Goal: Task Accomplishment & Management: Manage account settings

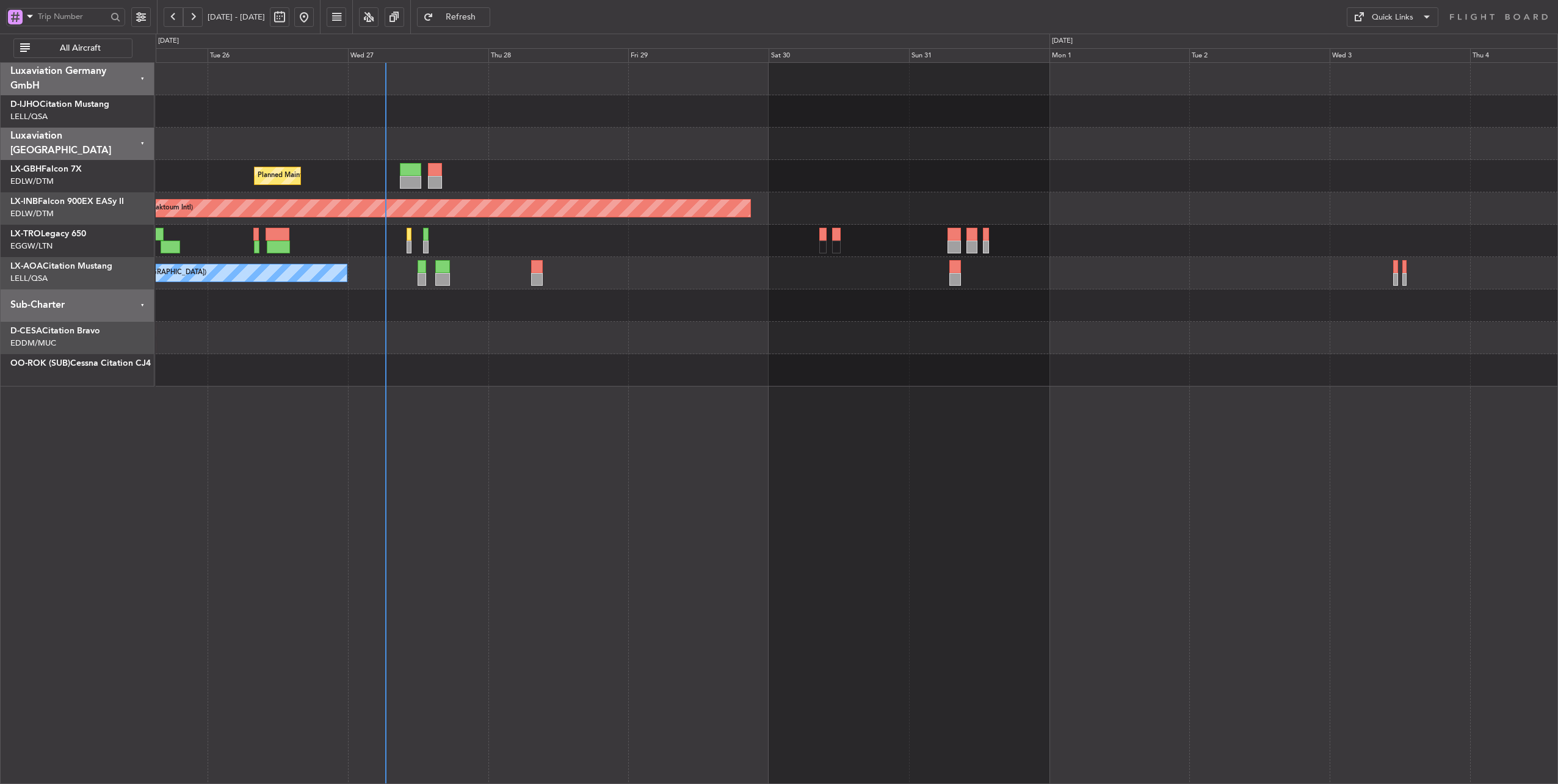
click at [500, 307] on div at bounding box center [856, 305] width 1402 height 33
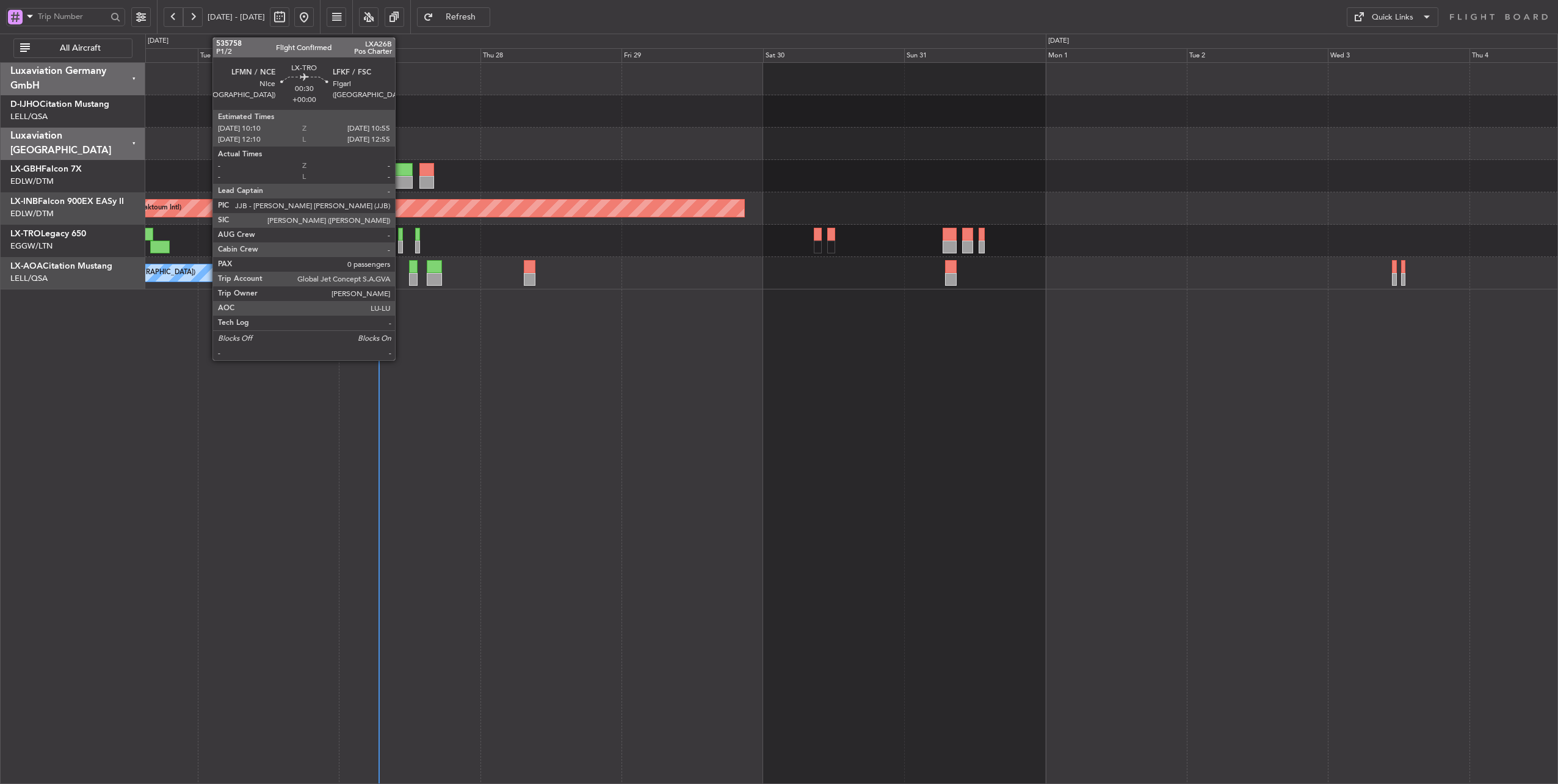
click at [401, 234] on div at bounding box center [400, 234] width 5 height 13
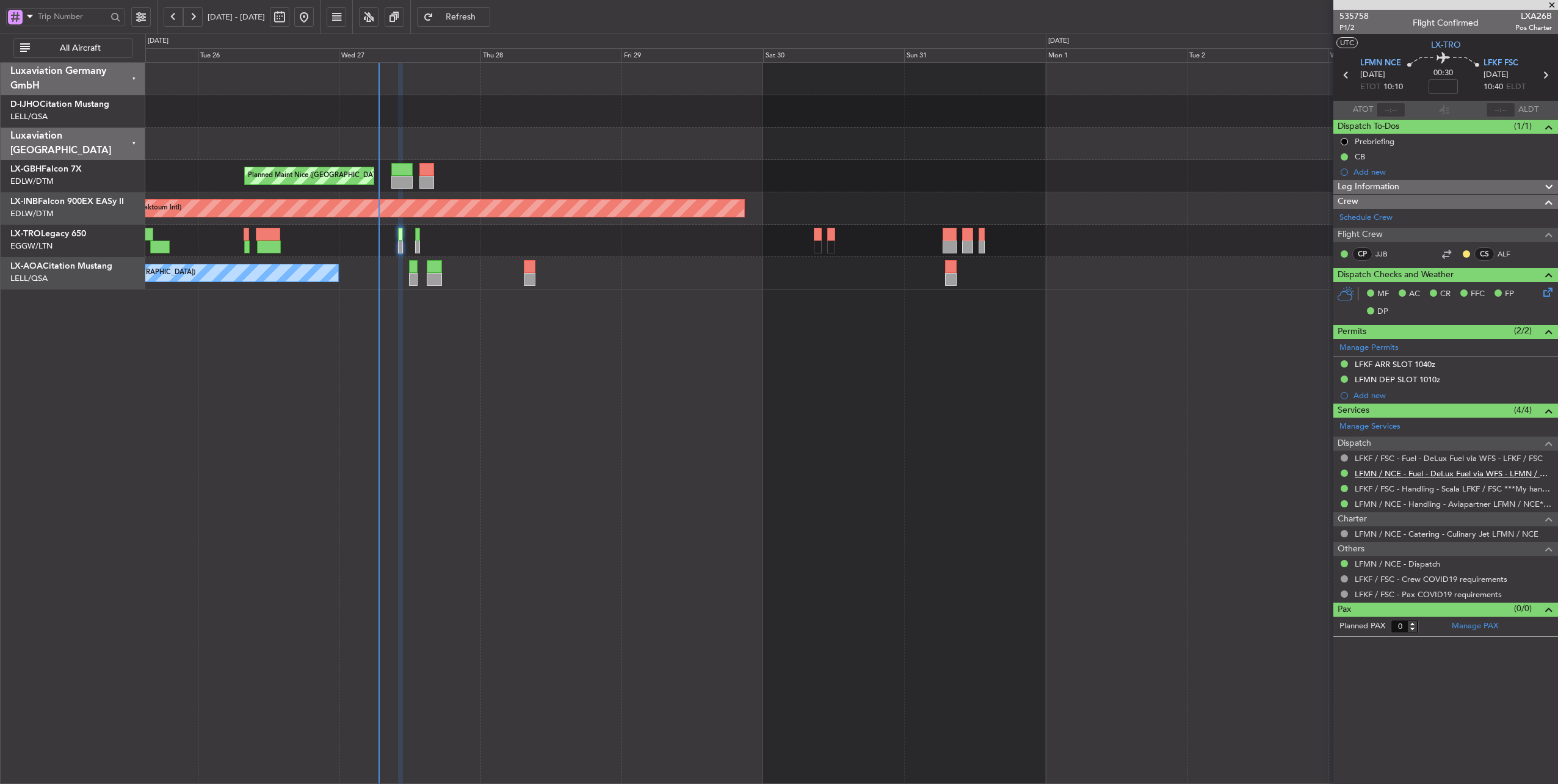
click at [1456, 471] on link "LFMN / NCE - Fuel - DeLux Fuel via WFS - LFMN / NCE" at bounding box center [1453, 473] width 197 height 10
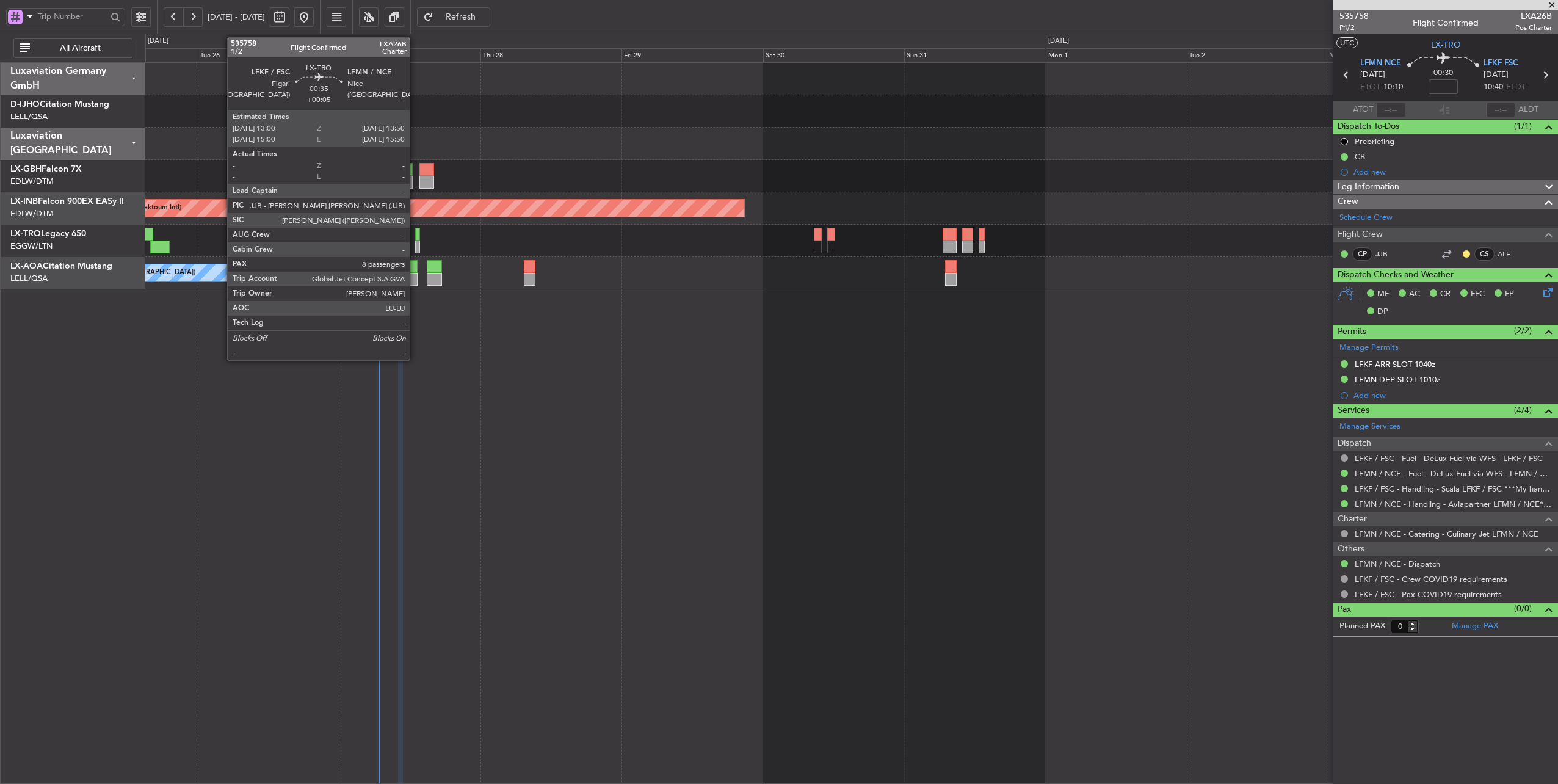
click at [416, 233] on div at bounding box center [418, 234] width 6 height 13
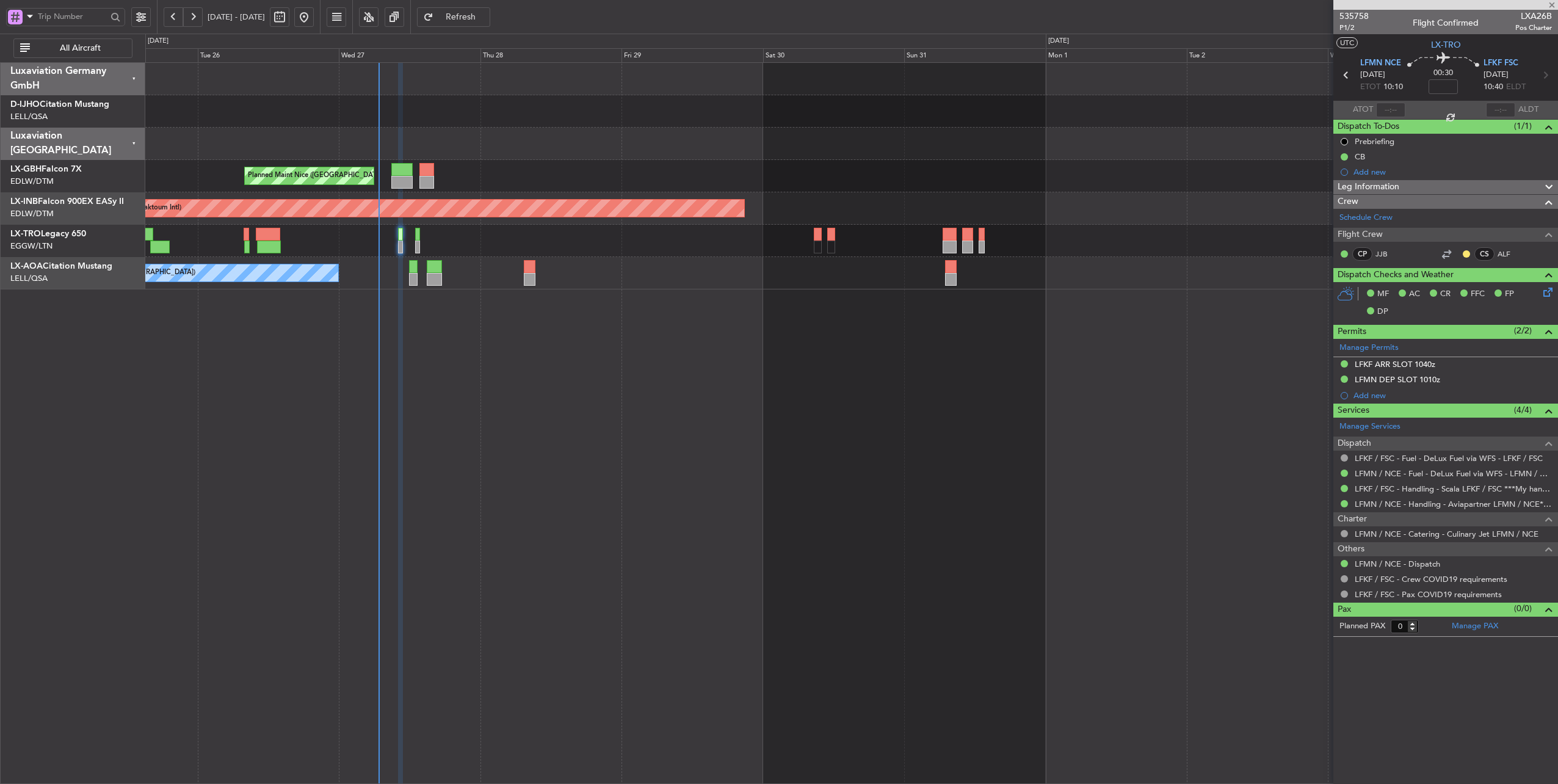
type input "+00:05"
type input "8"
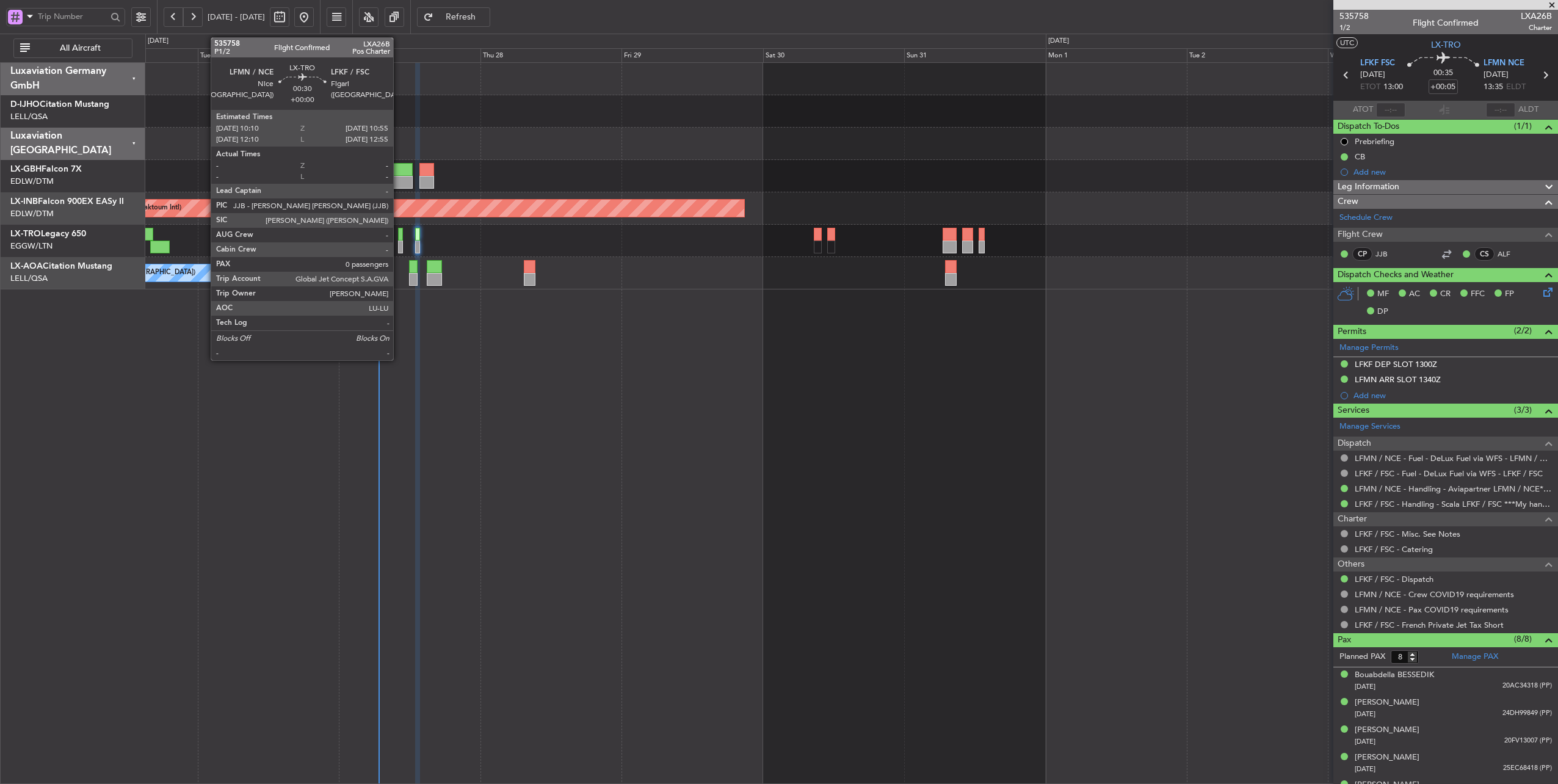
click at [399, 233] on div at bounding box center [400, 234] width 5 height 13
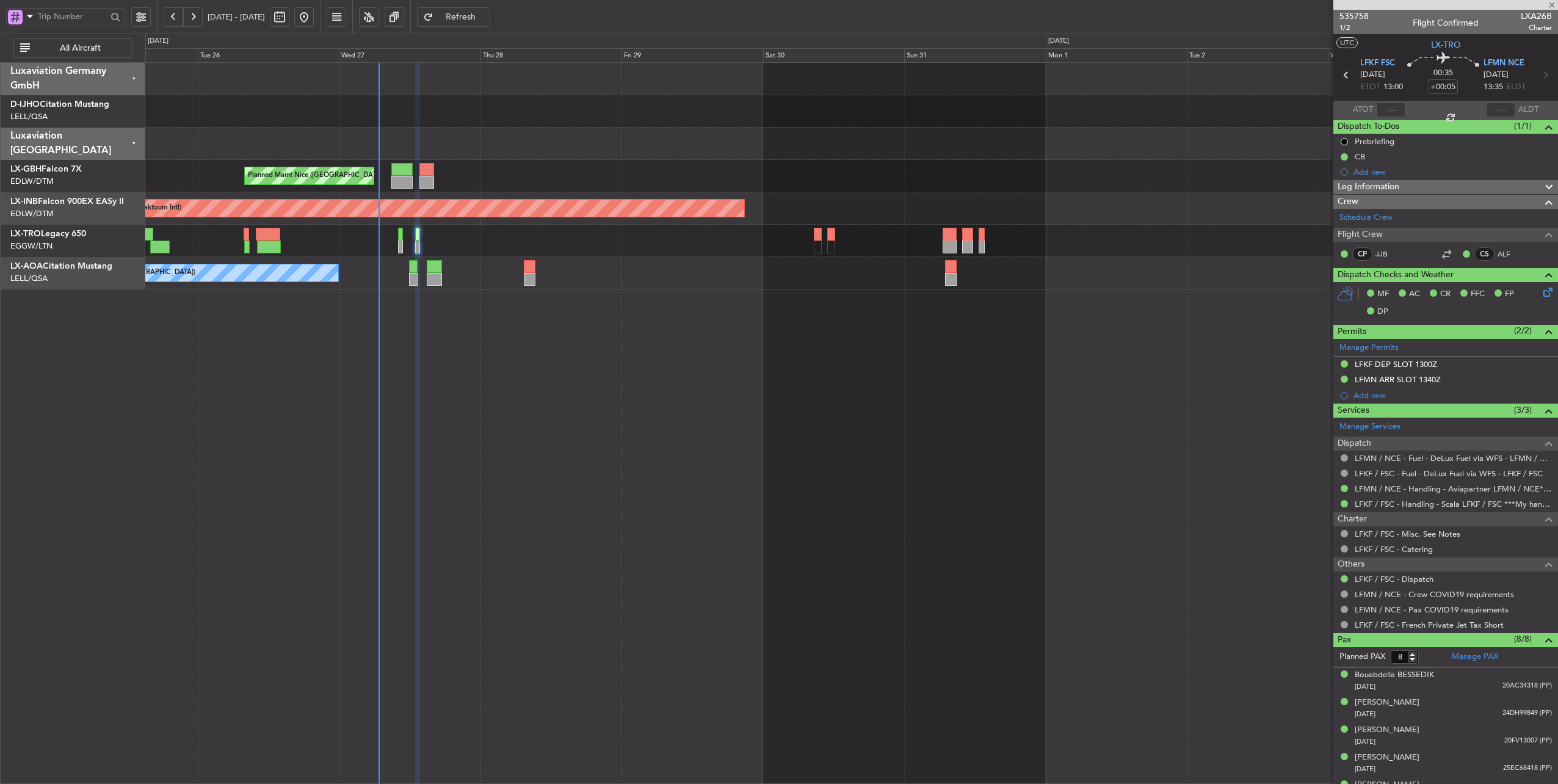
type input "0"
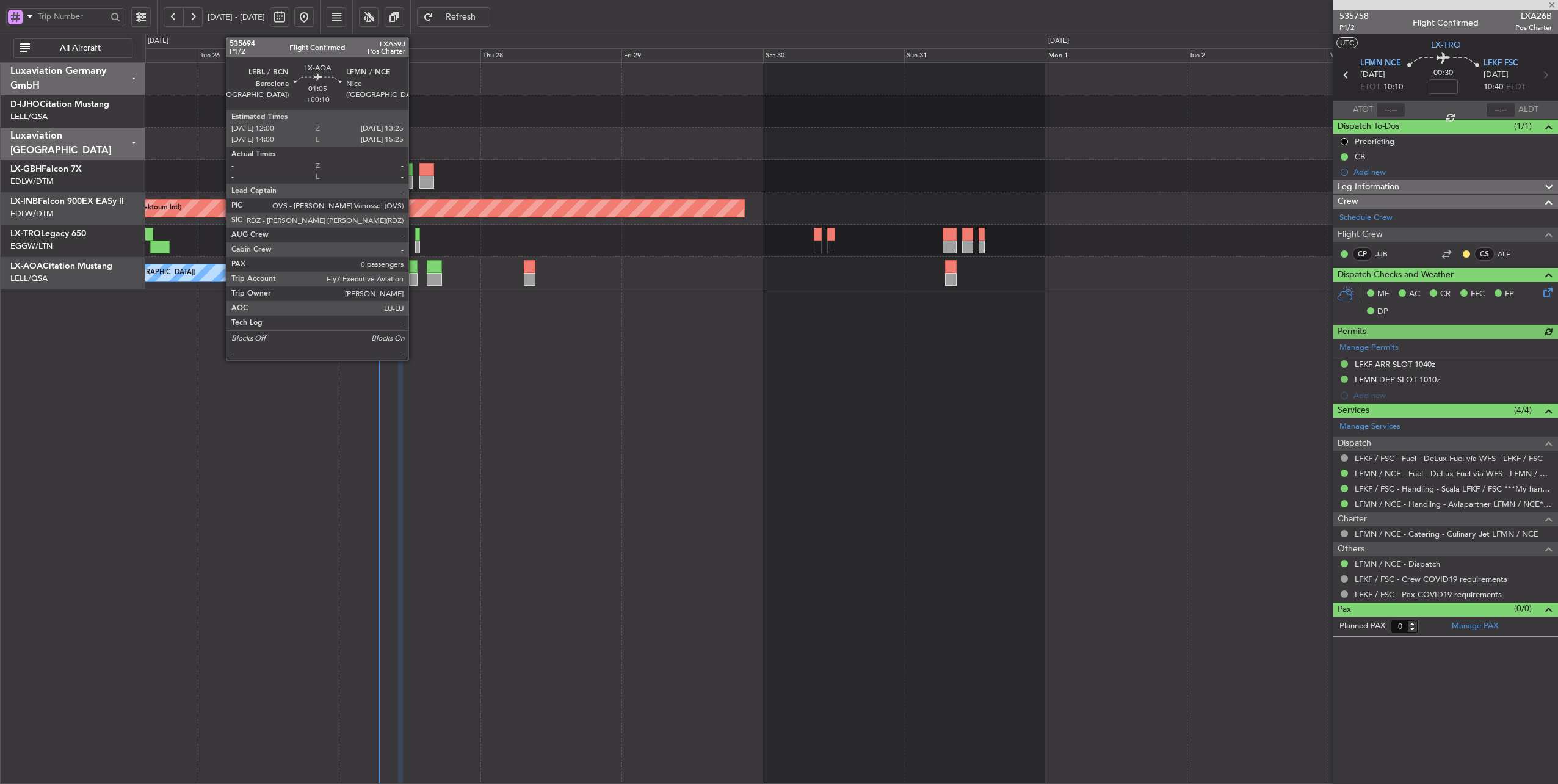
click at [414, 269] on div at bounding box center [413, 266] width 9 height 13
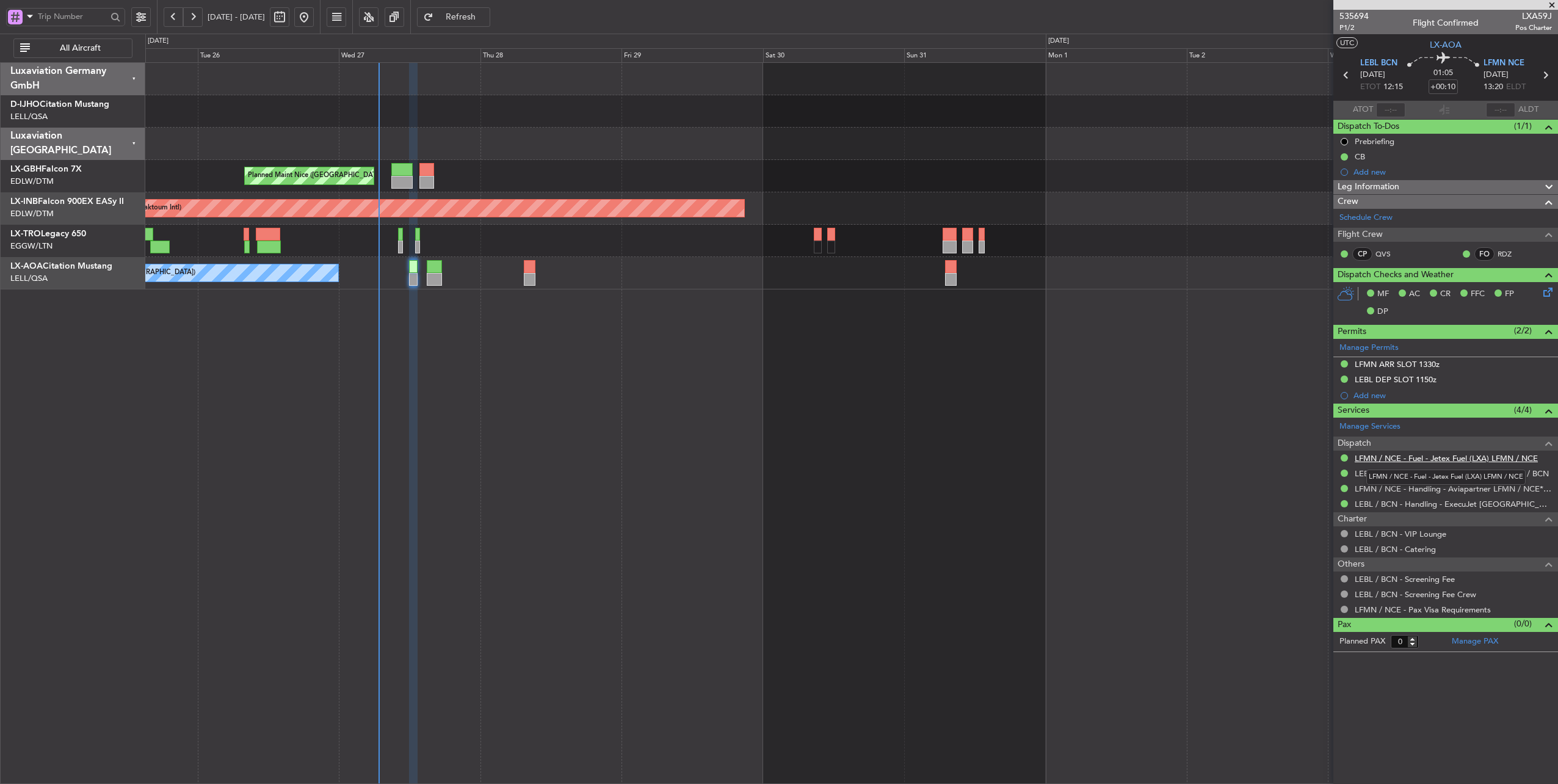
click at [1456, 456] on link "LFMN / NCE - Fuel - Jetex Fuel (LXA) LFMN / NCE" at bounding box center [1446, 458] width 183 height 10
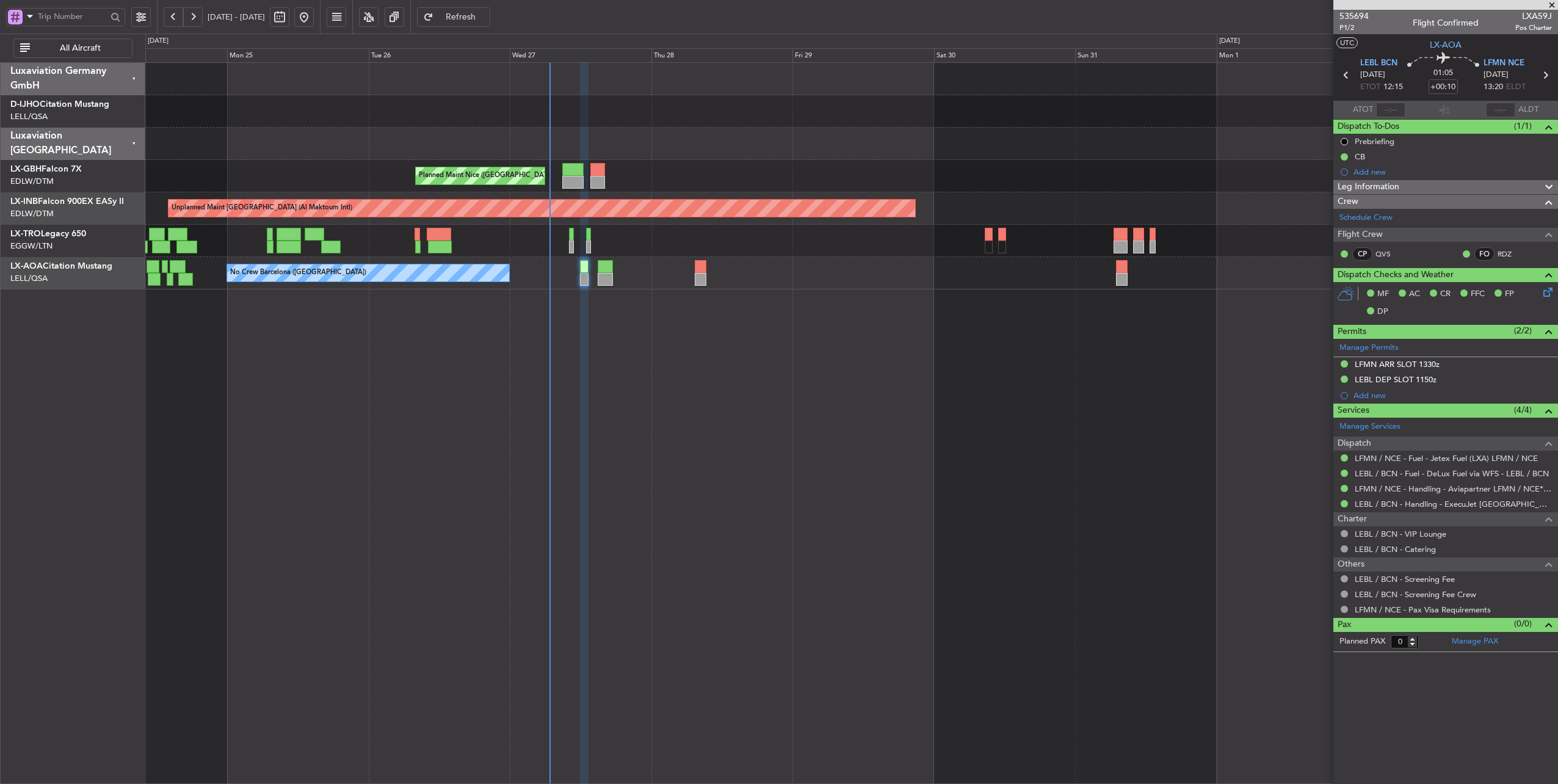
click at [678, 171] on div "Planned Maint Nice ([GEOGRAPHIC_DATA]) Unplanned Maint [GEOGRAPHIC_DATA] (Al Ma…" at bounding box center [851, 176] width 1413 height 226
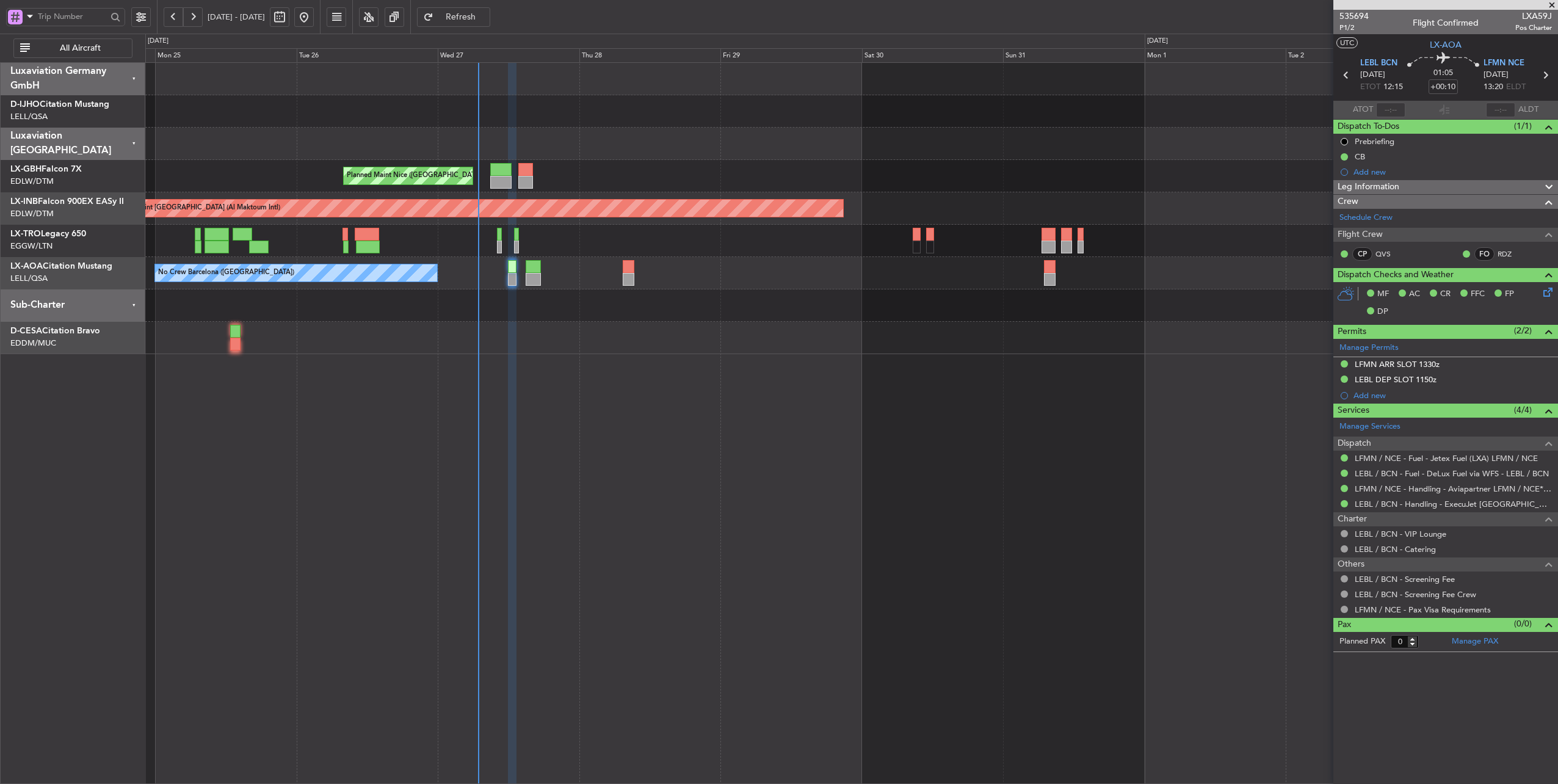
click at [490, 284] on div "No Crew Barcelona ([GEOGRAPHIC_DATA])" at bounding box center [851, 273] width 1413 height 33
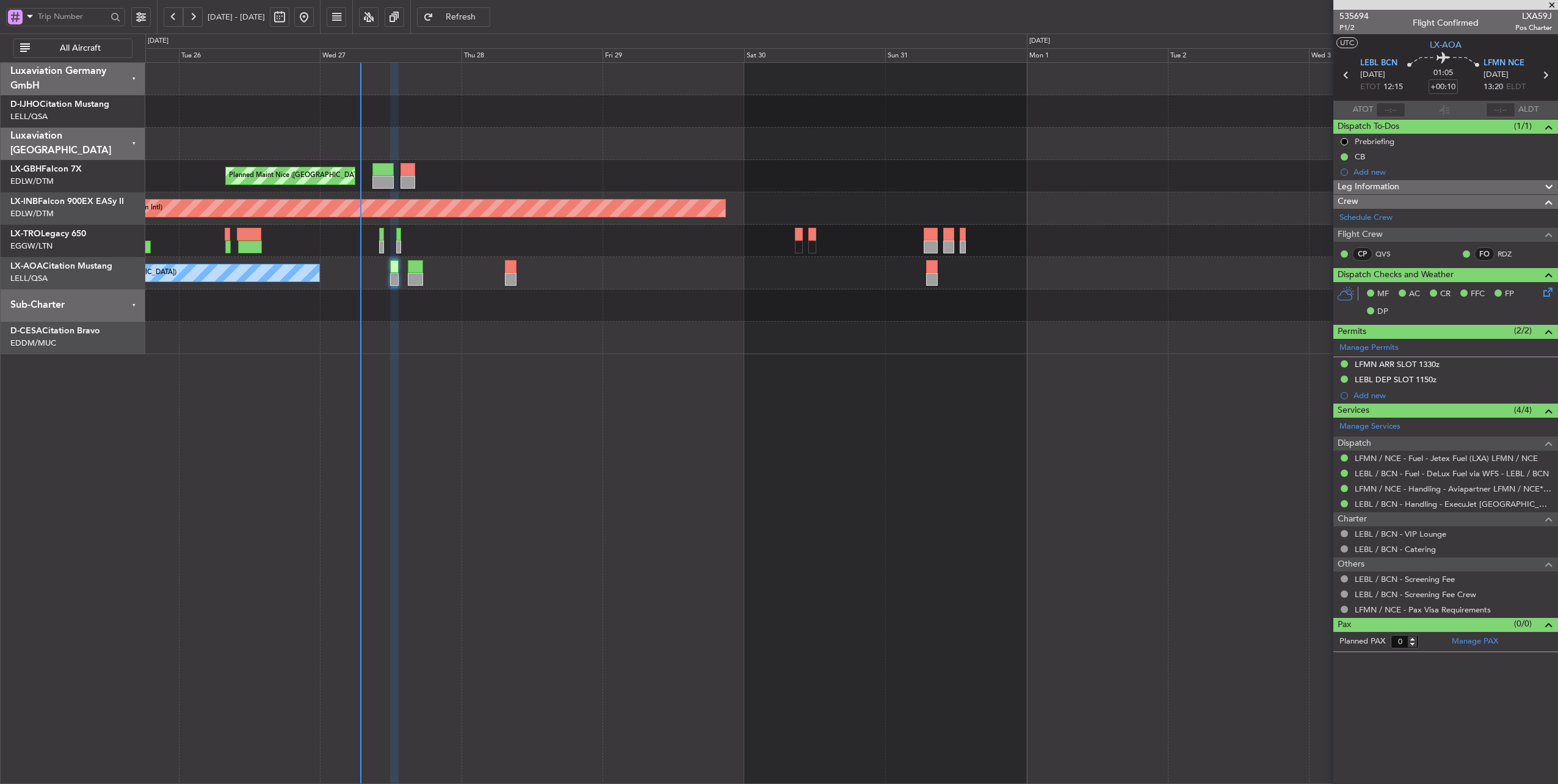
click at [671, 238] on div at bounding box center [851, 241] width 1413 height 33
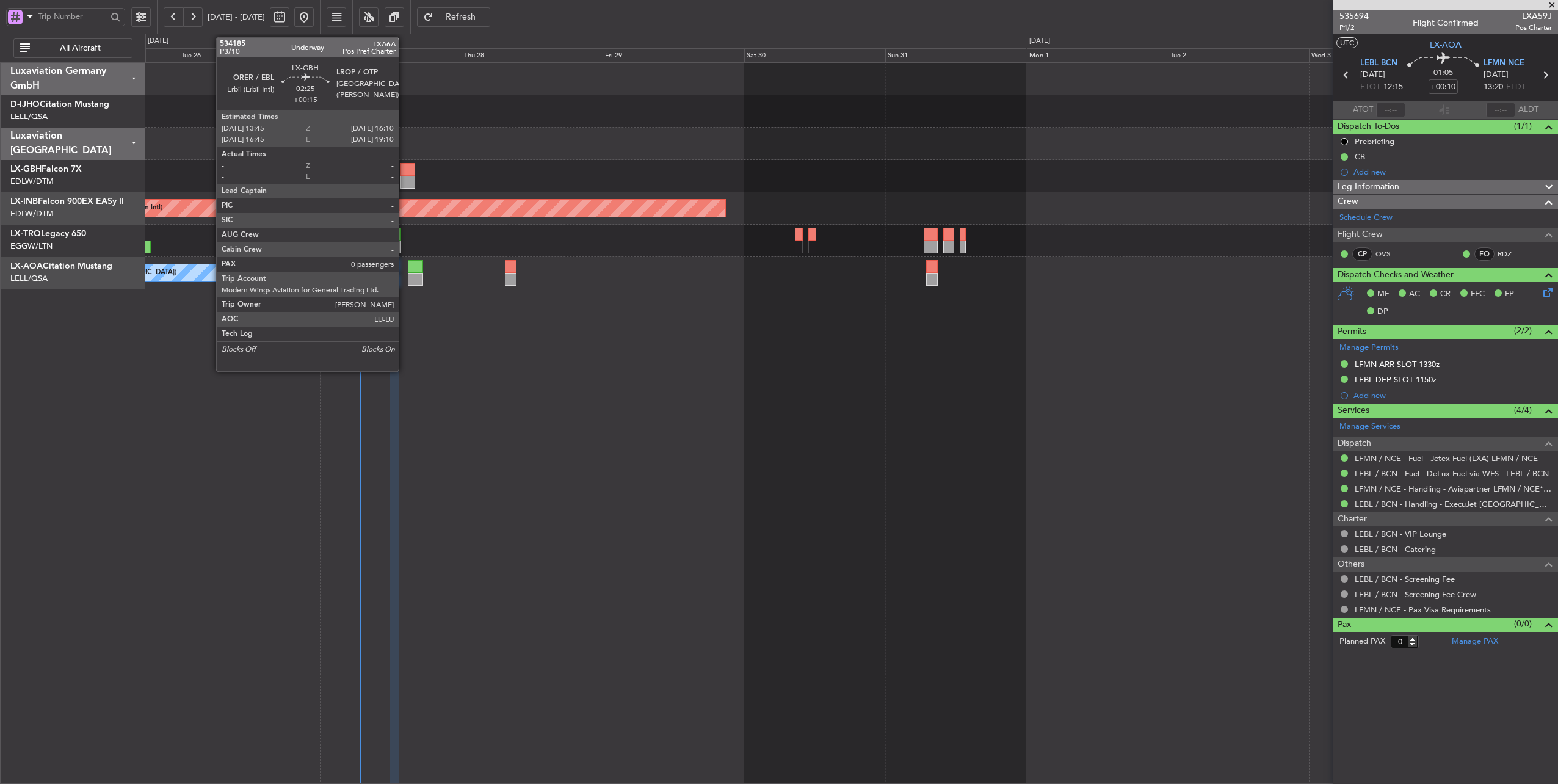
click at [404, 169] on div at bounding box center [408, 169] width 14 height 13
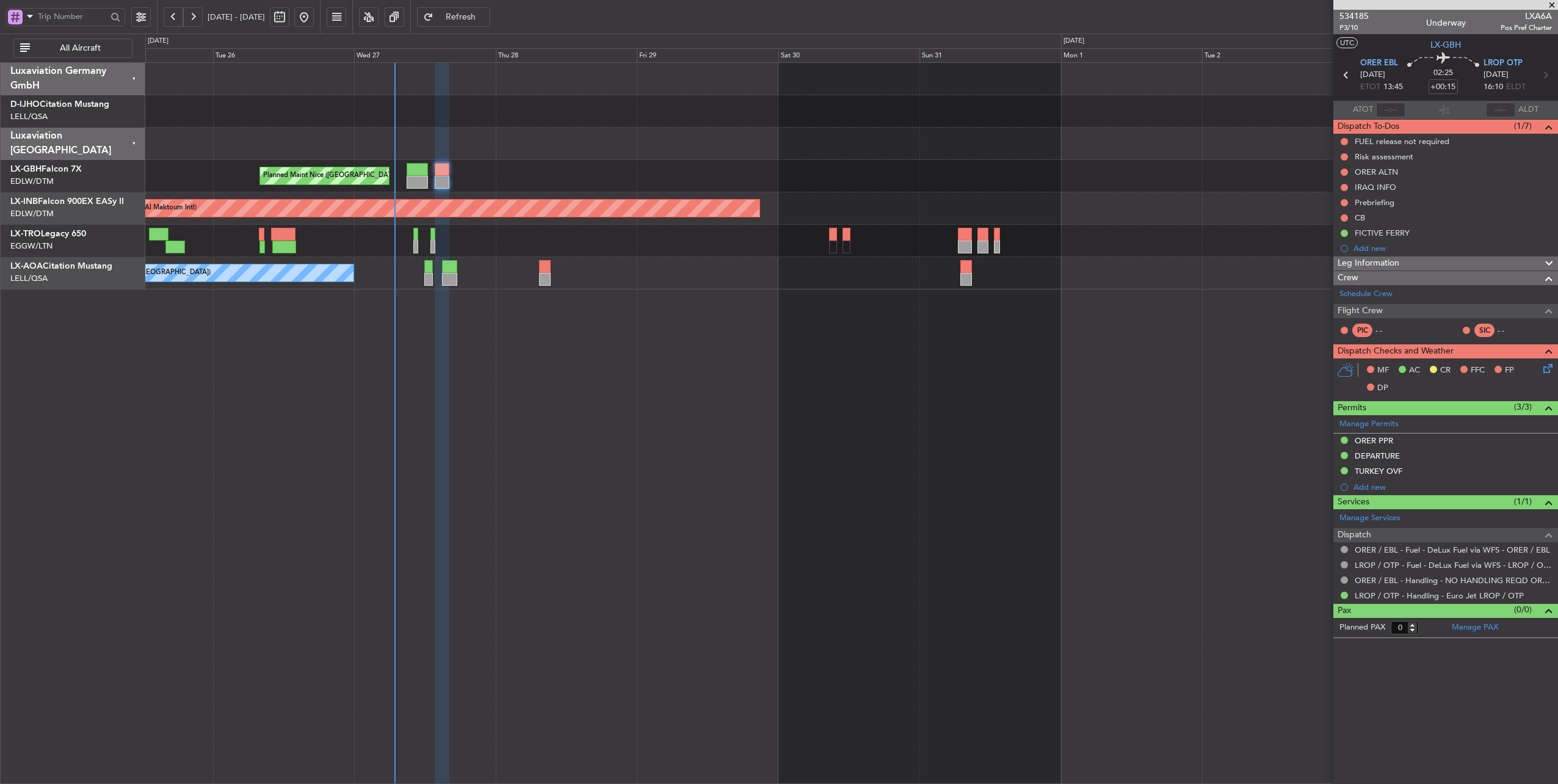
click at [586, 338] on div "Planned Maint Nice ([GEOGRAPHIC_DATA]) Unplanned Maint [GEOGRAPHIC_DATA] (Al Ma…" at bounding box center [852, 423] width 1413 height 722
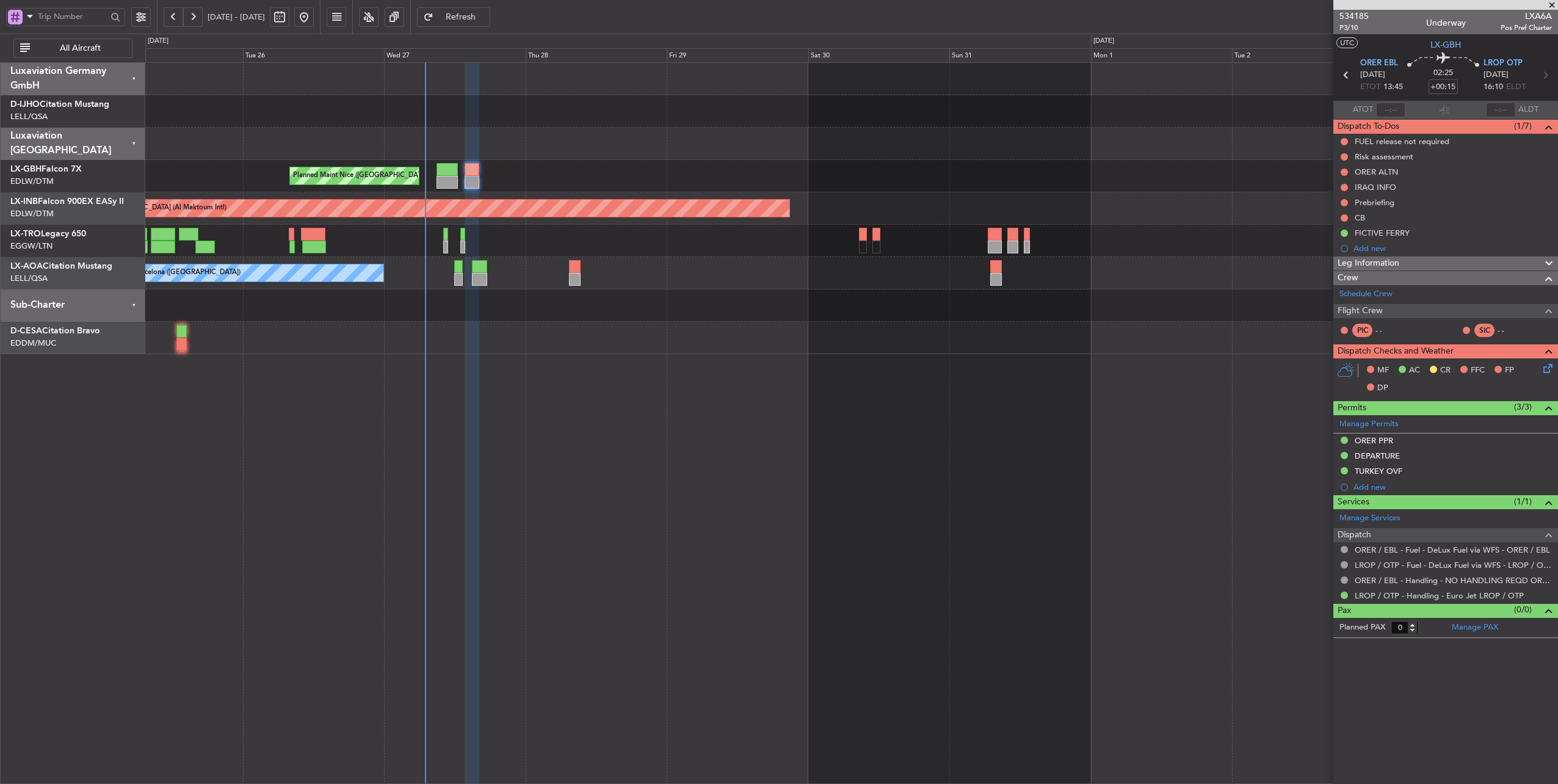
click at [643, 148] on div at bounding box center [851, 143] width 1413 height 33
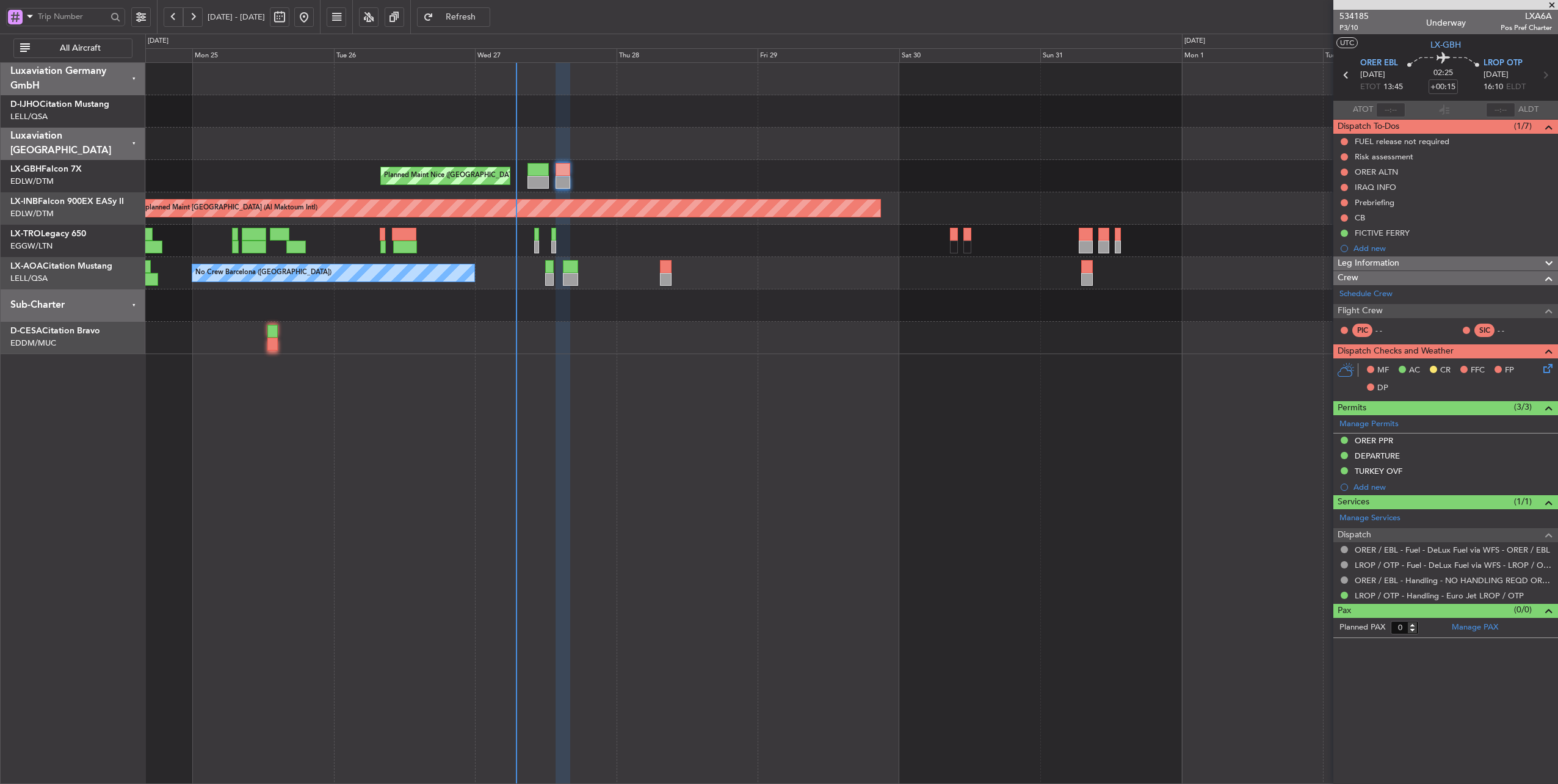
click at [655, 149] on div at bounding box center [851, 143] width 1413 height 33
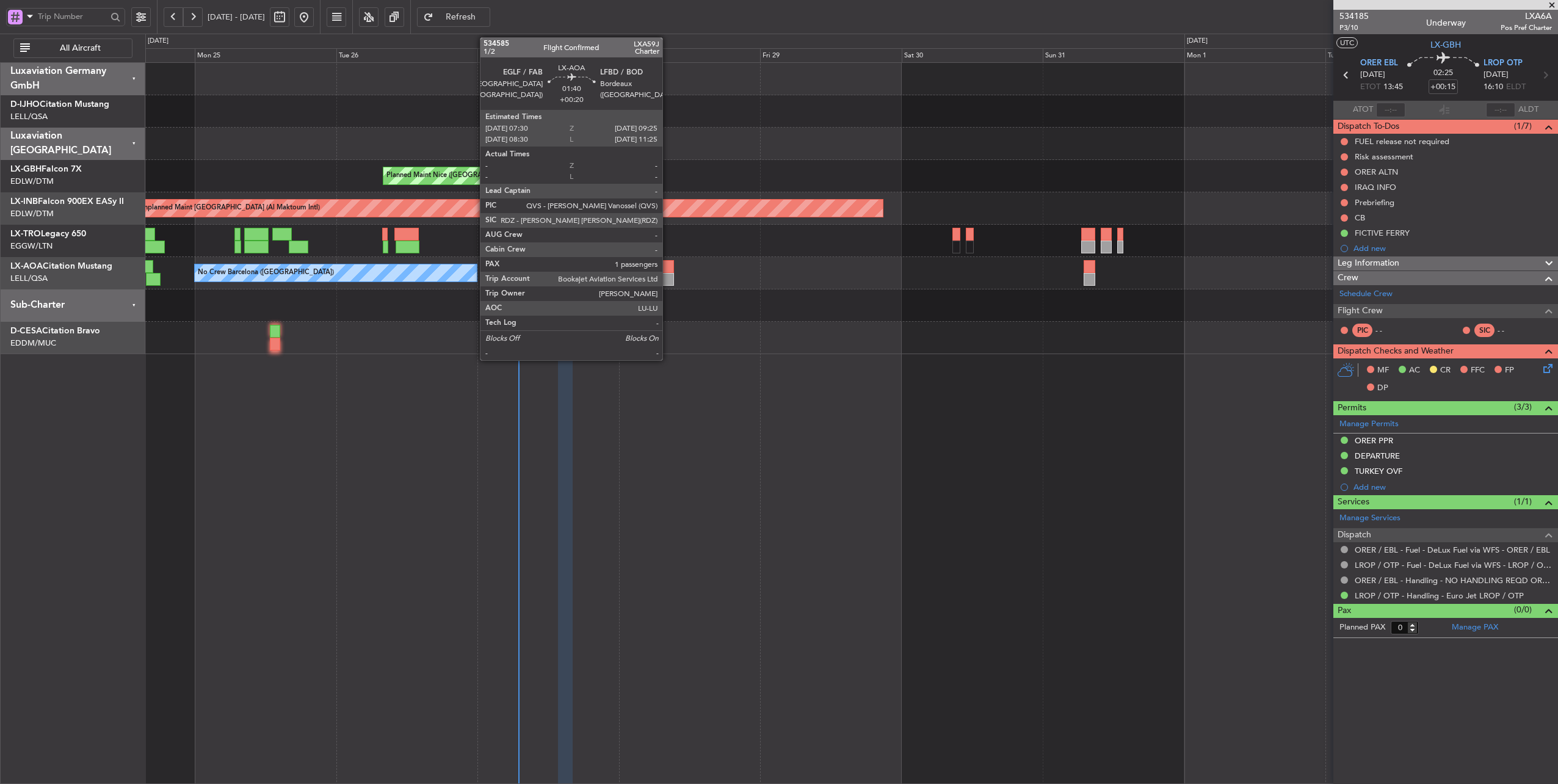
click at [668, 265] on div at bounding box center [668, 266] width 12 height 13
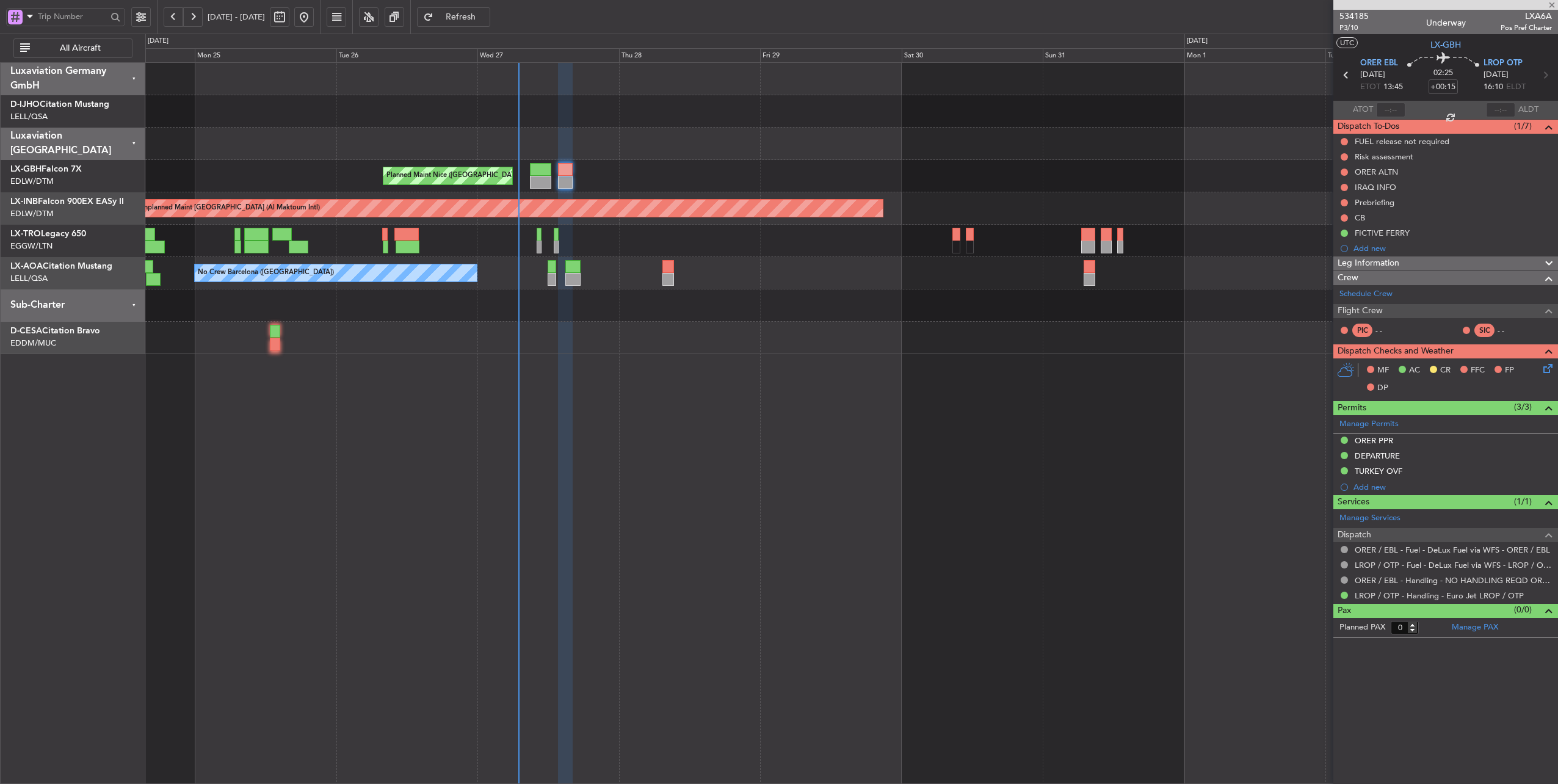
type input "+00:20"
type input "1"
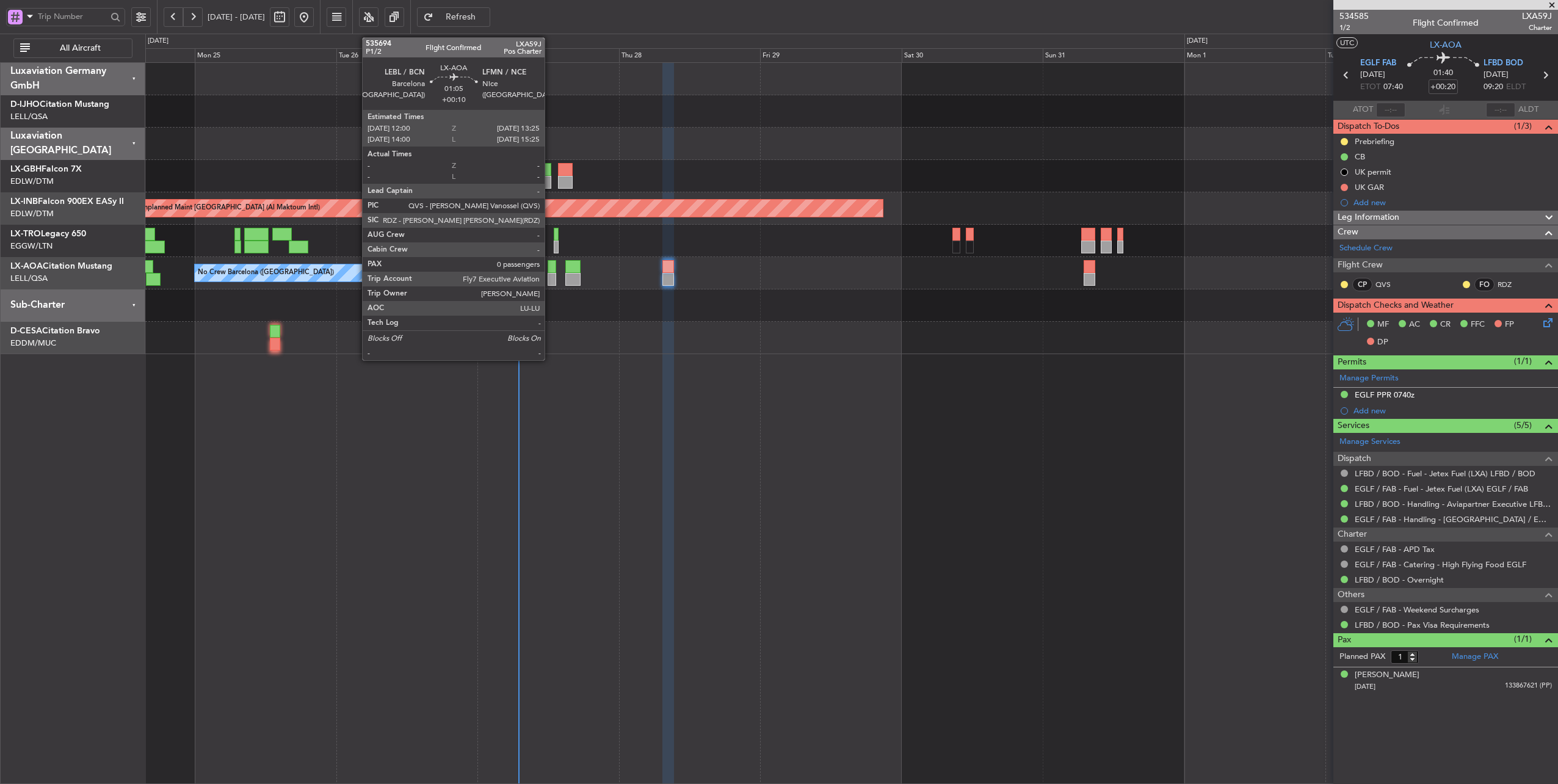
click at [550, 273] on div at bounding box center [552, 279] width 9 height 13
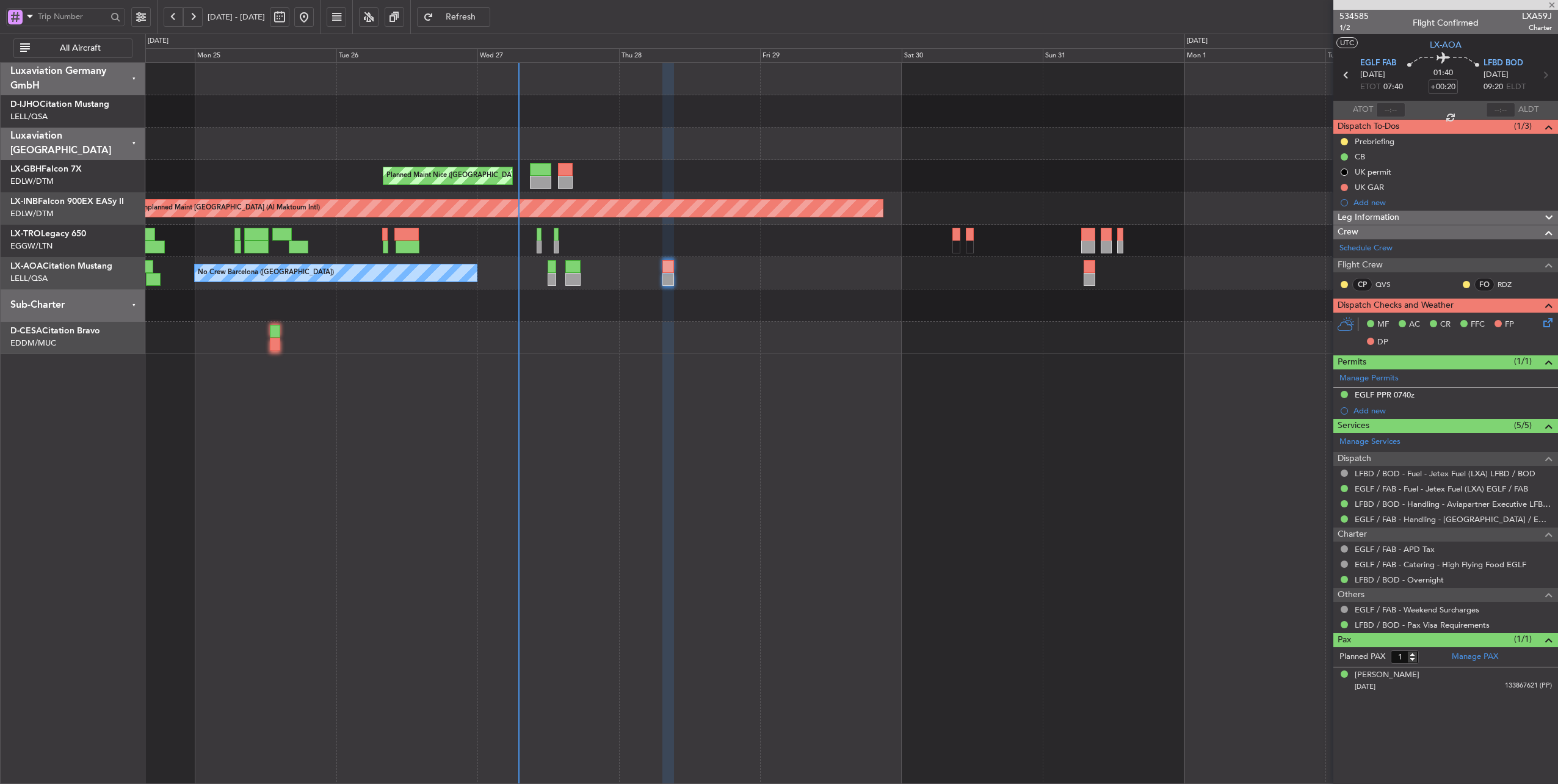
type input "+00:10"
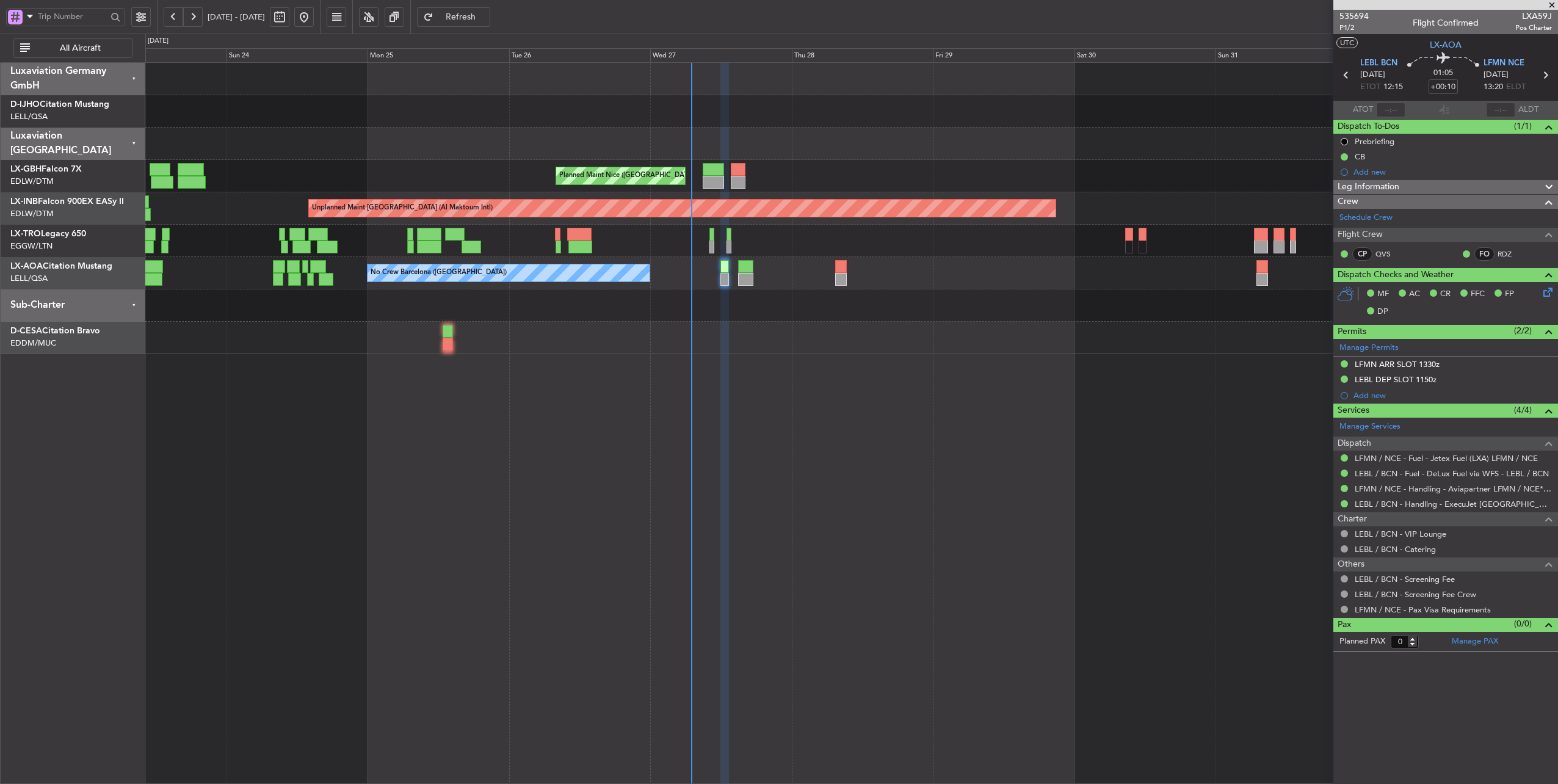
click at [765, 154] on div at bounding box center [851, 143] width 1413 height 33
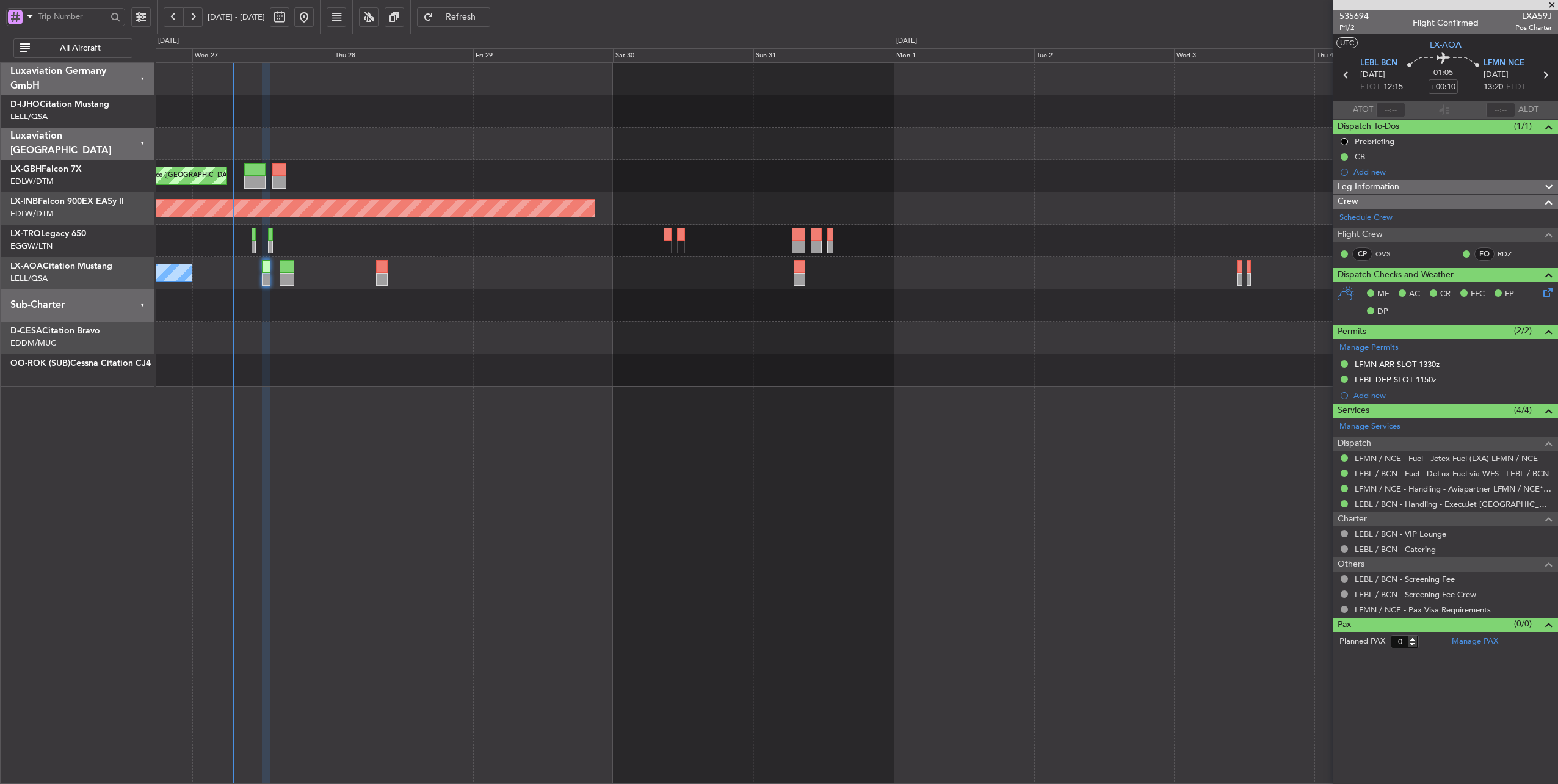
click at [333, 352] on div "Planned Maint Nice ([GEOGRAPHIC_DATA]) Unplanned Maint [GEOGRAPHIC_DATA] (Al Ma…" at bounding box center [856, 224] width 1402 height 323
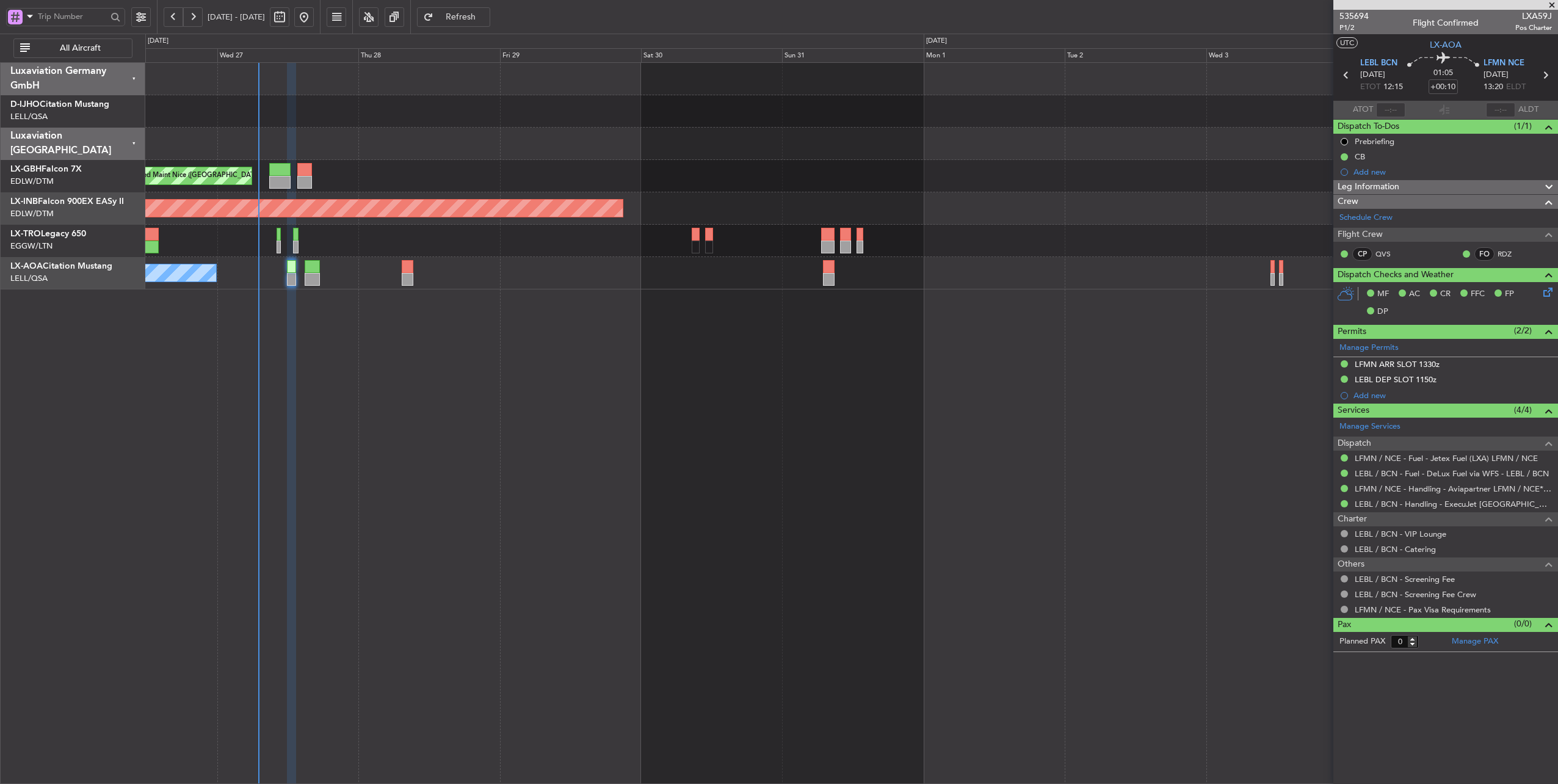
click at [397, 357] on div "Planned Maint Nice ([GEOGRAPHIC_DATA]) Unplanned Maint [GEOGRAPHIC_DATA] (Al Ma…" at bounding box center [852, 423] width 1413 height 722
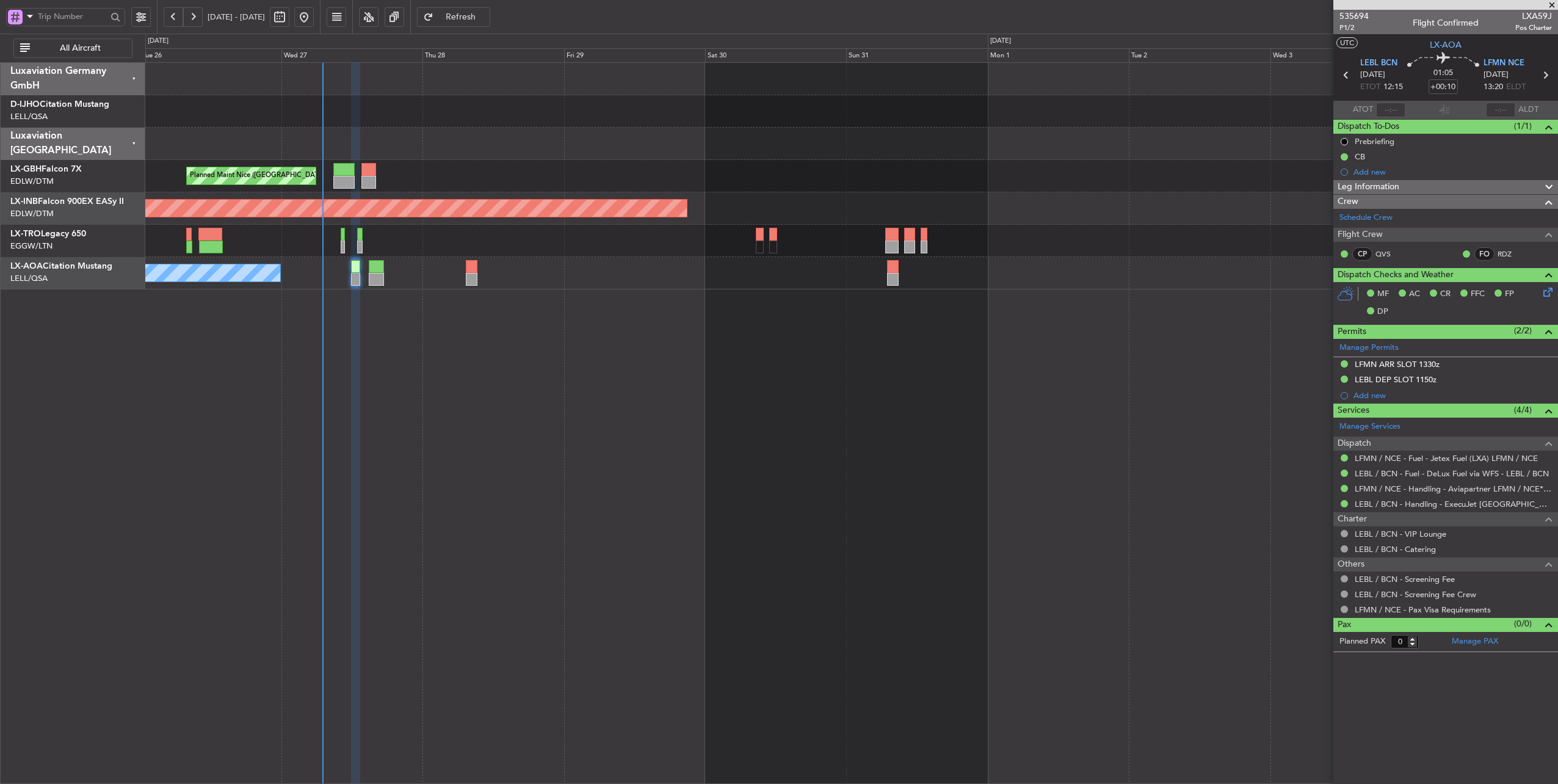
click at [430, 312] on div "Planned Maint Nice ([GEOGRAPHIC_DATA]) Unplanned Maint [GEOGRAPHIC_DATA] (Al Ma…" at bounding box center [852, 423] width 1413 height 722
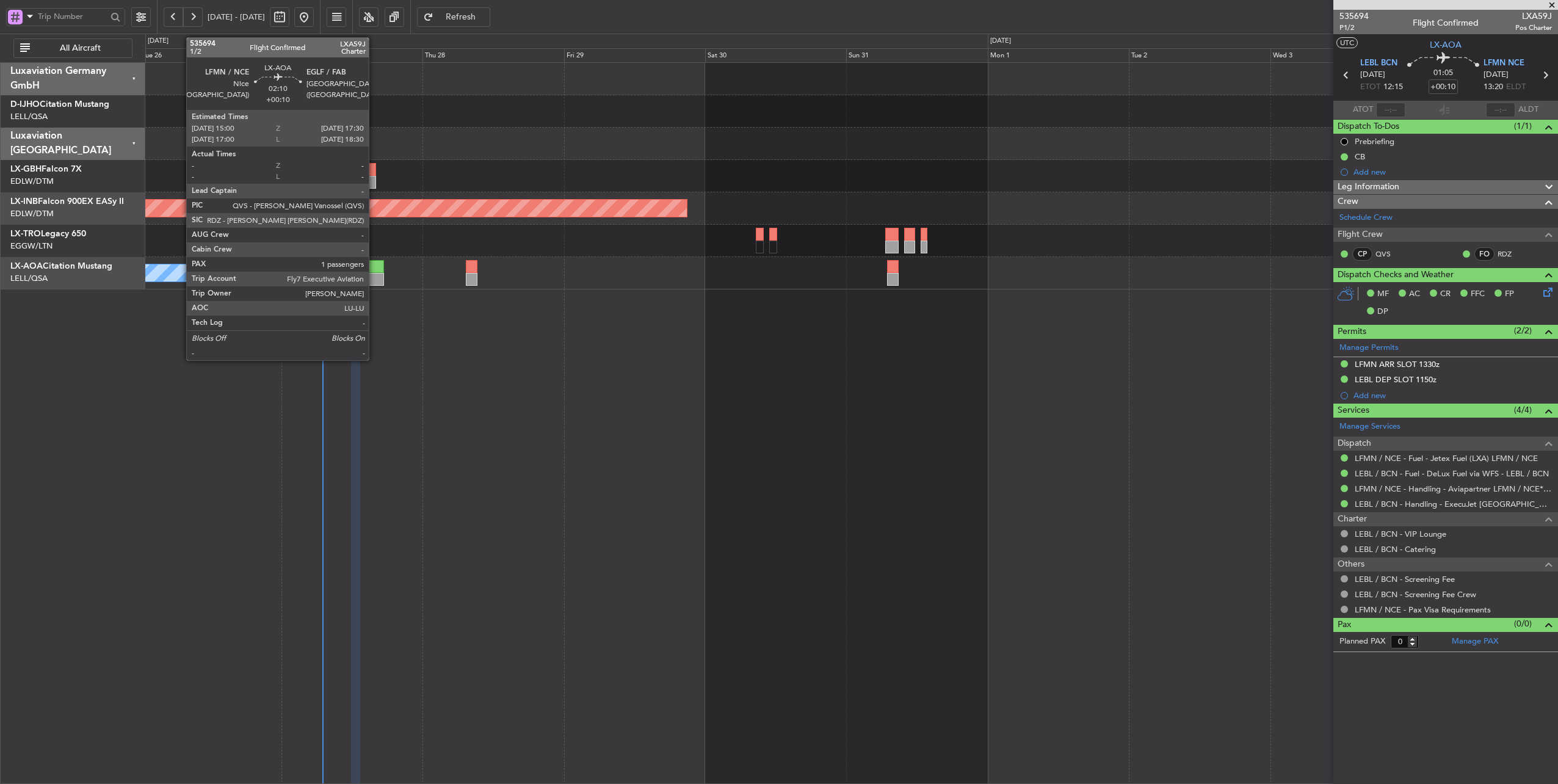
click at [375, 264] on div at bounding box center [376, 266] width 15 height 13
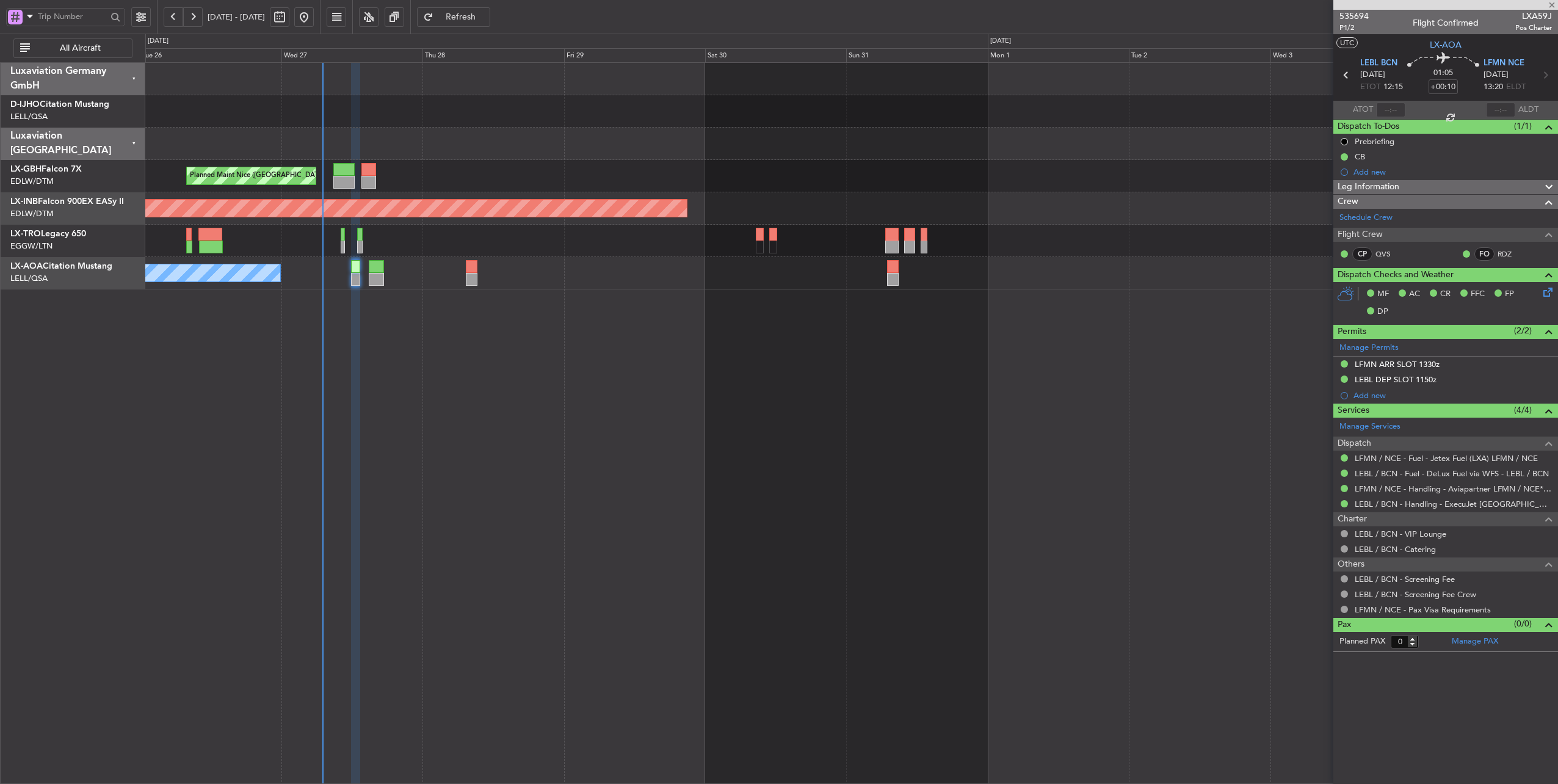
type input "1"
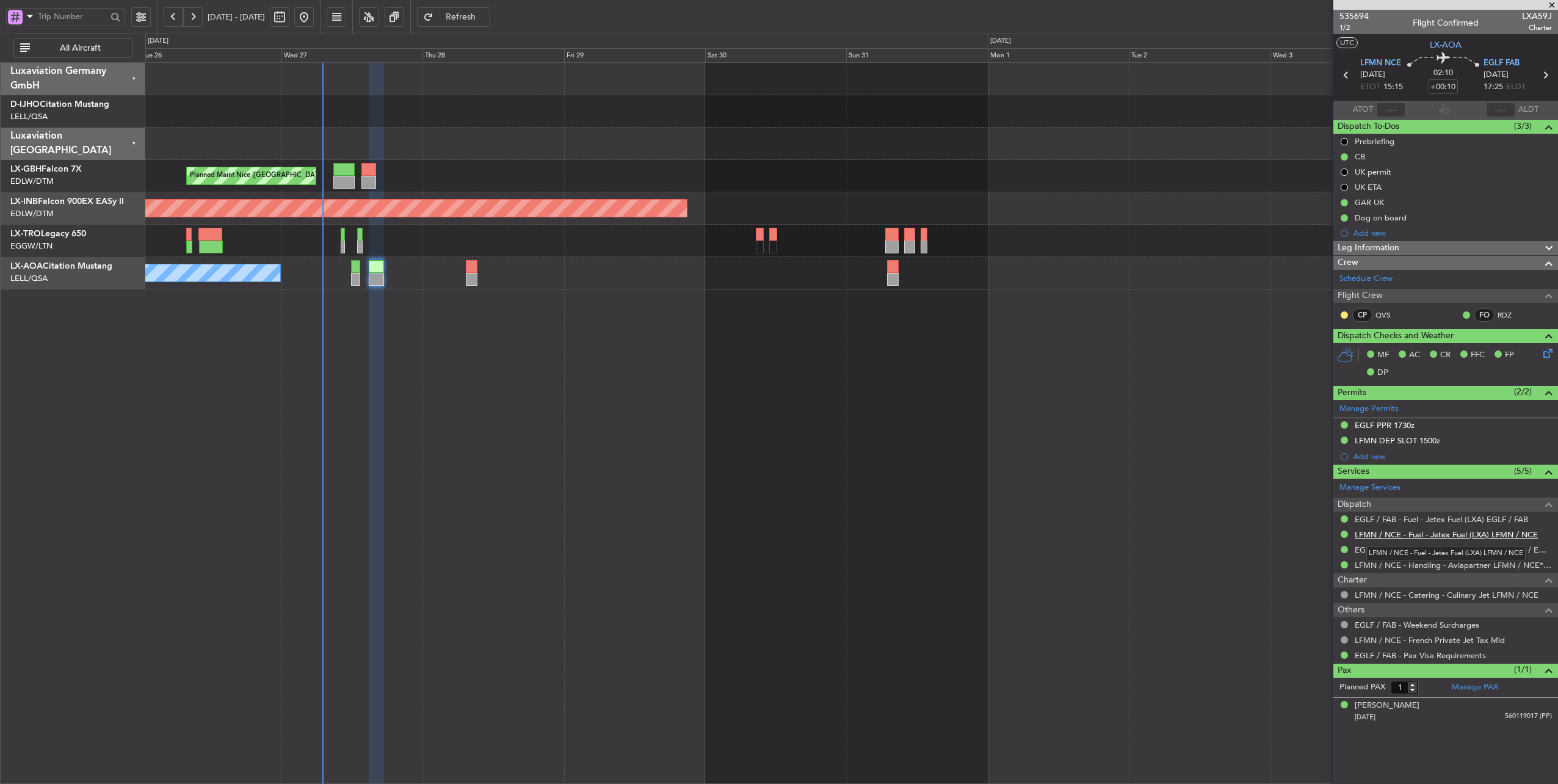
click at [1495, 531] on link "LFMN / NCE - Fuel - Jetex Fuel (LXA) LFMN / NCE" at bounding box center [1446, 534] width 183 height 10
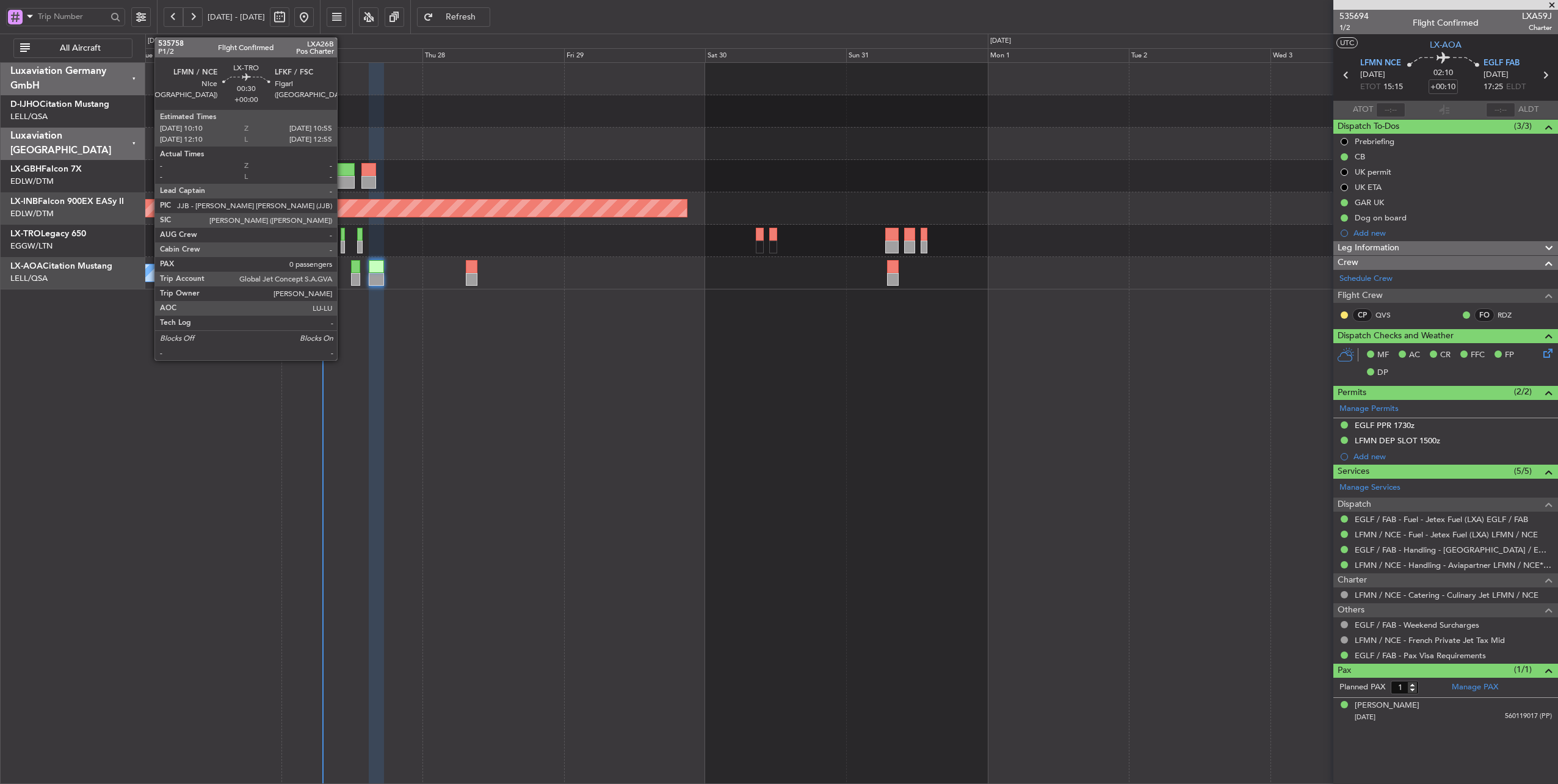
click at [343, 233] on div at bounding box center [343, 234] width 5 height 13
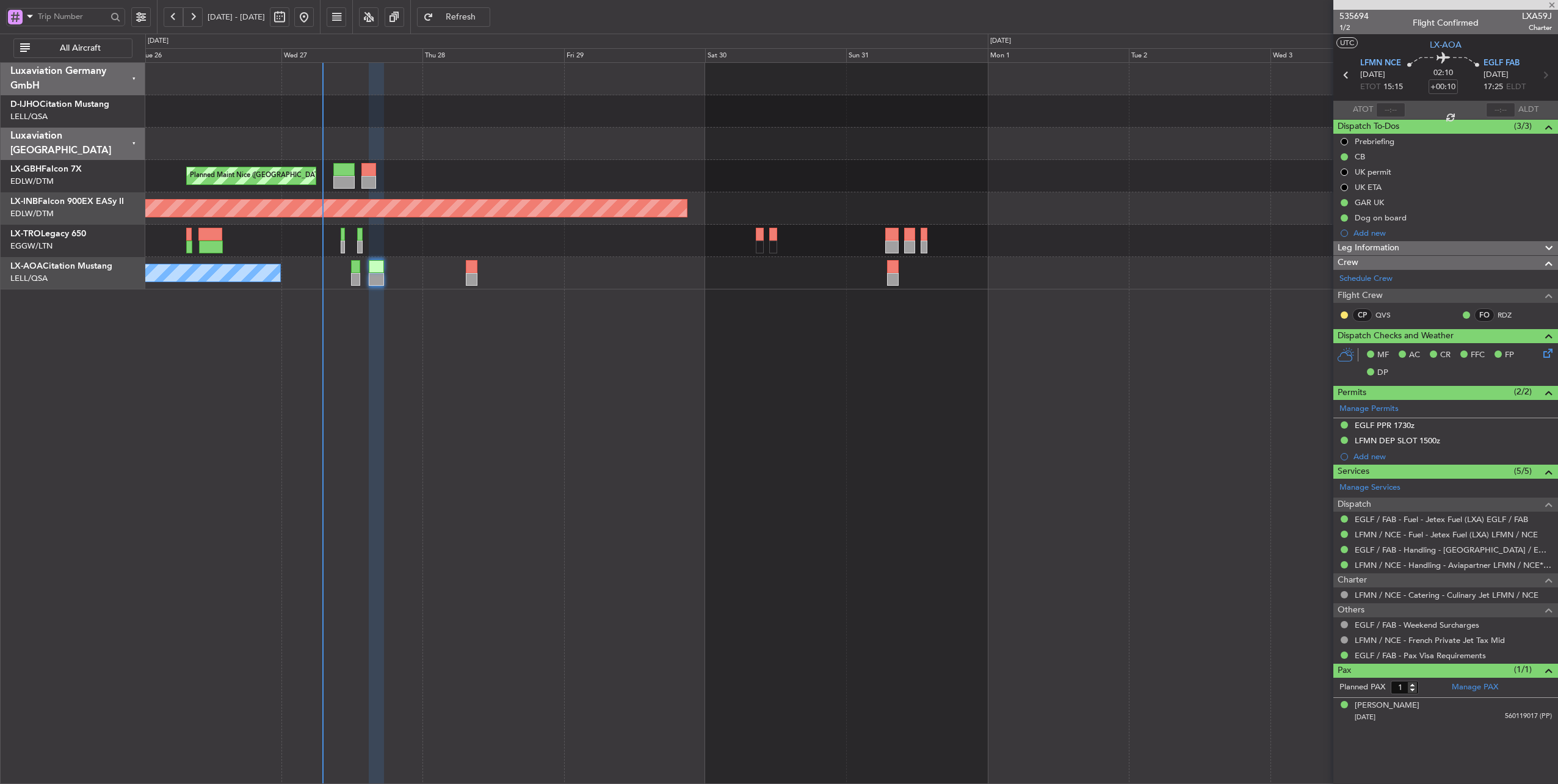
type input "0"
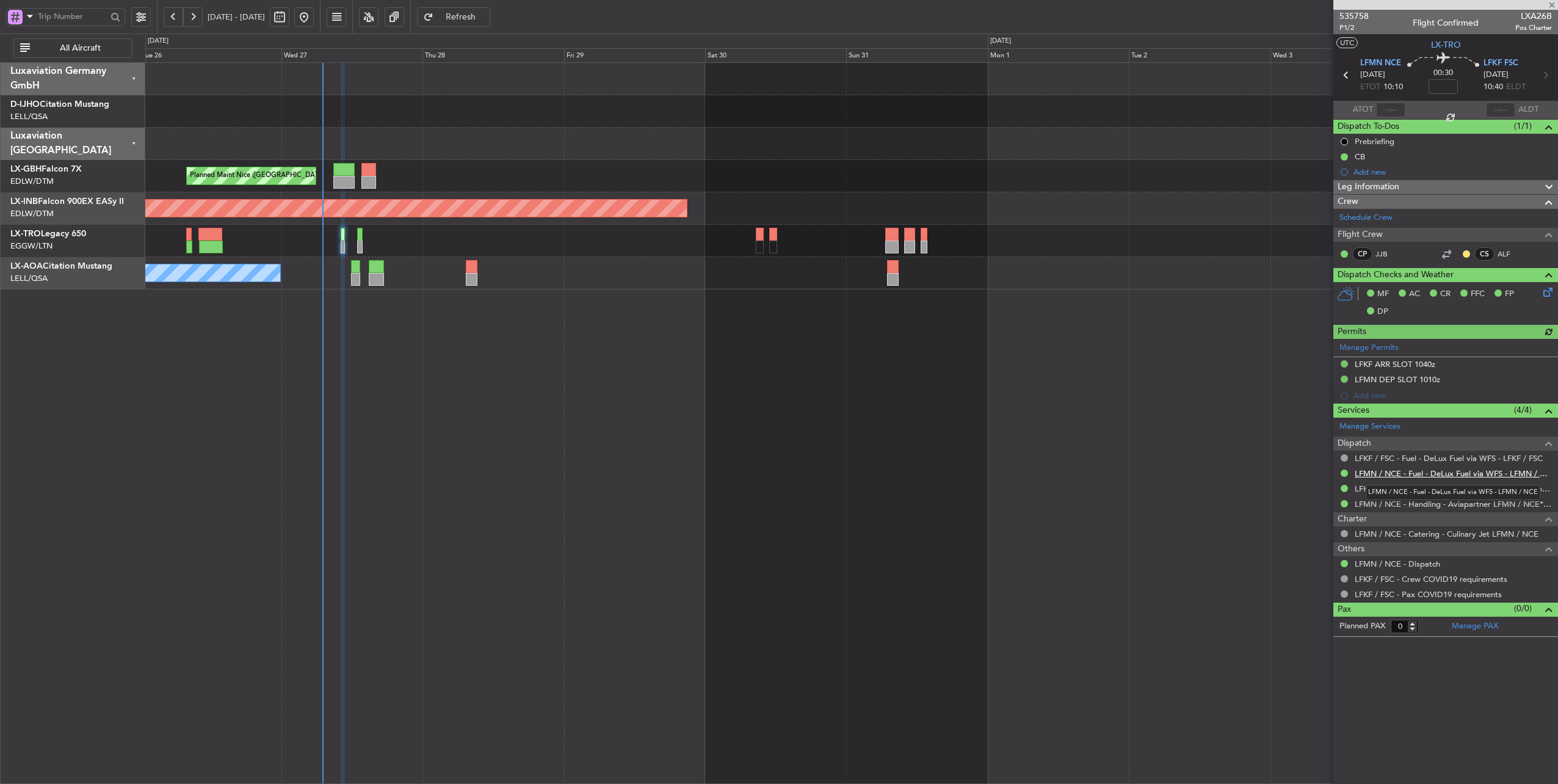
click at [1455, 469] on link "LFMN / NCE - Fuel - DeLux Fuel via WFS - LFMN / NCE" at bounding box center [1453, 473] width 197 height 10
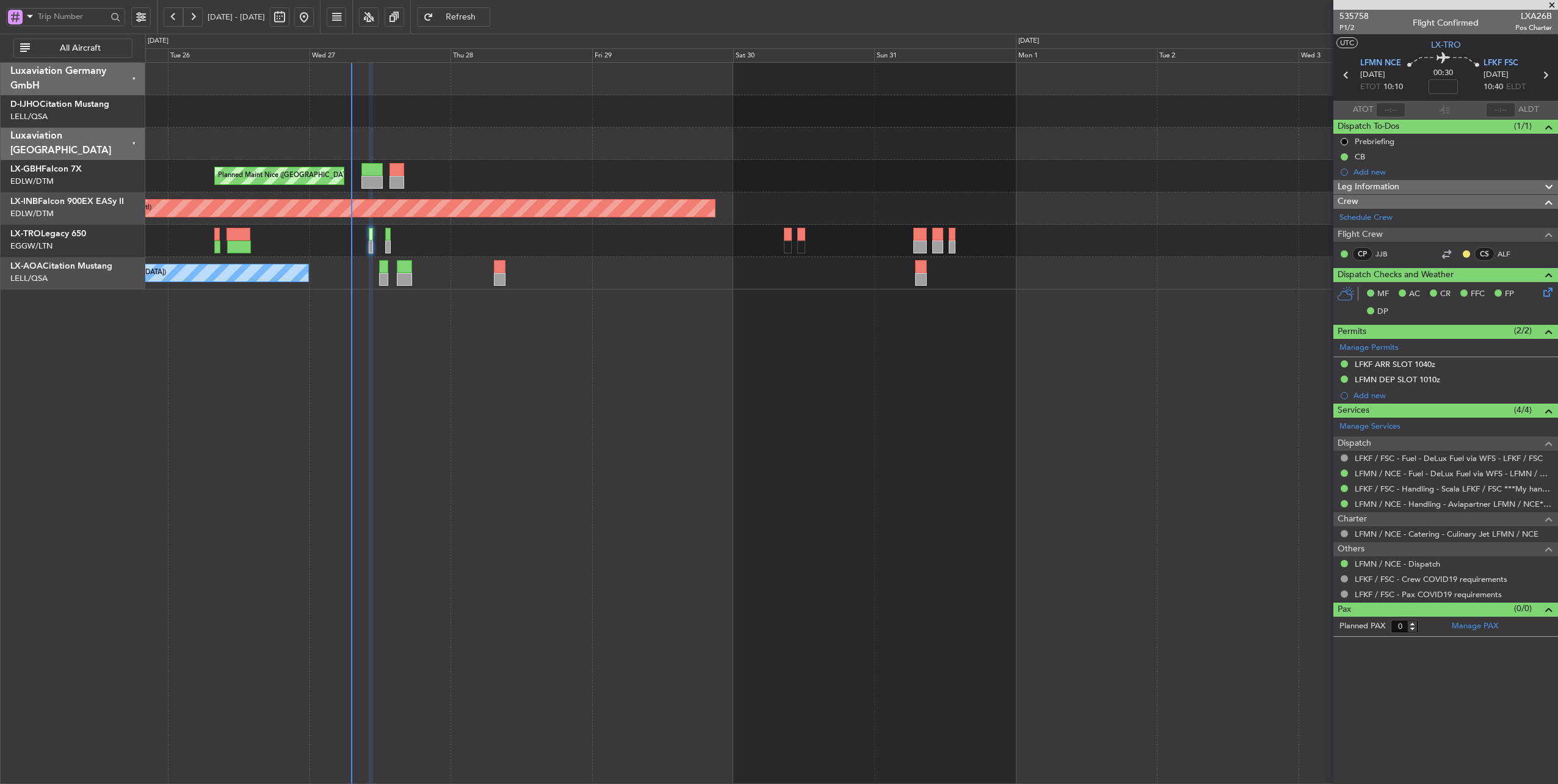
click at [463, 234] on div at bounding box center [851, 241] width 1413 height 33
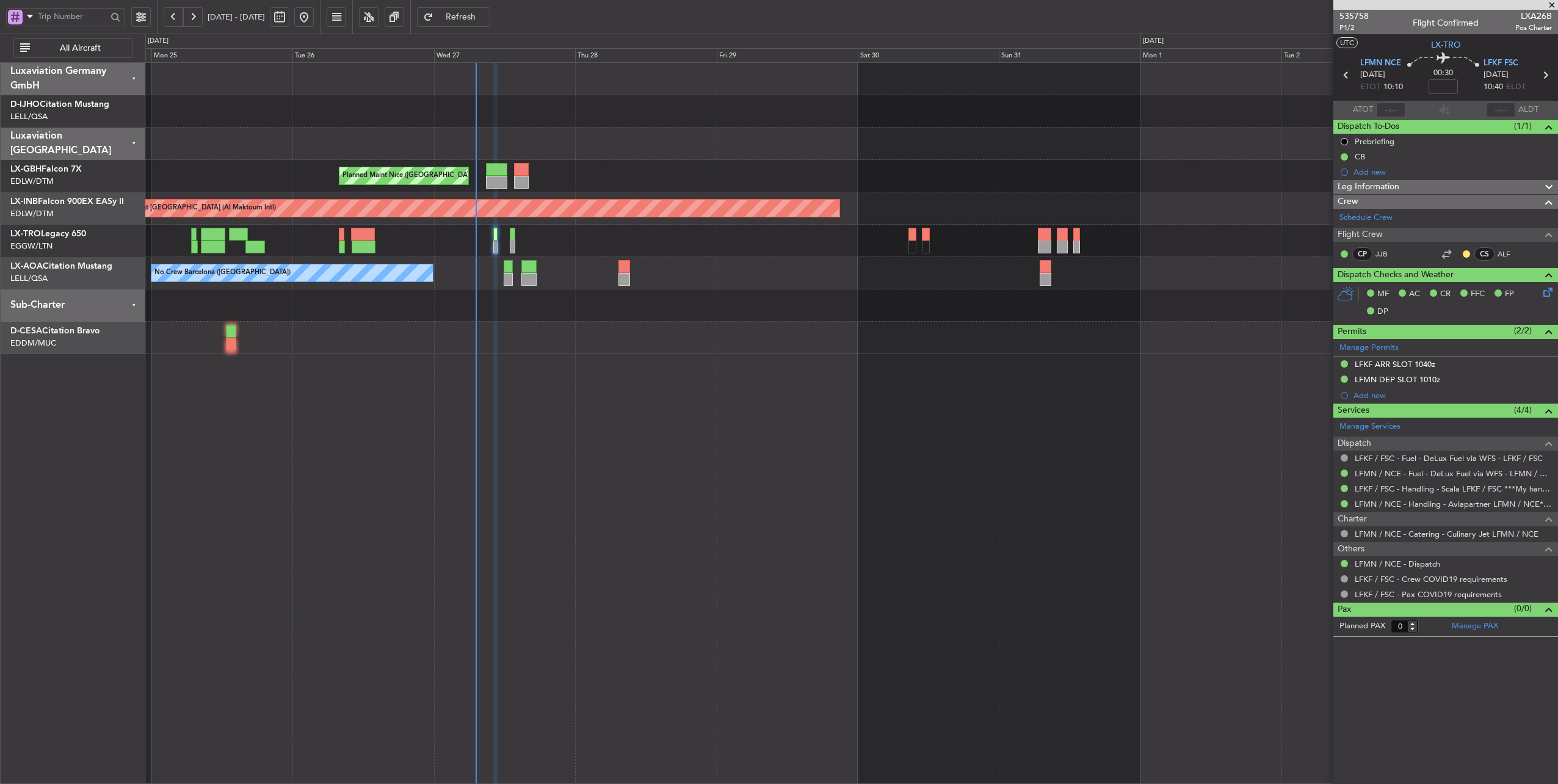
click at [799, 250] on div "Planned Maint [GEOGRAPHIC_DATA] ([GEOGRAPHIC_DATA])" at bounding box center [851, 241] width 1413 height 33
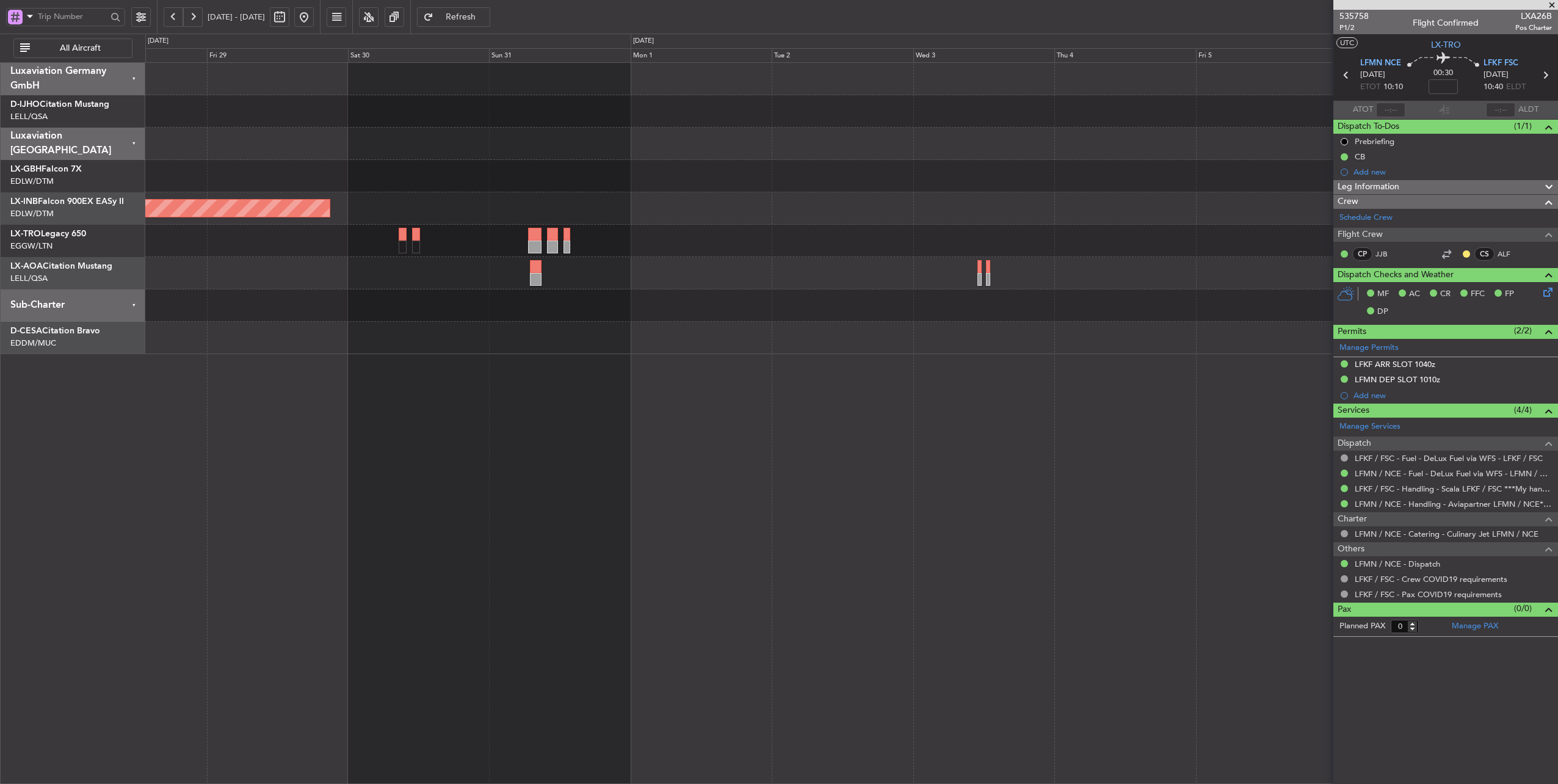
click at [297, 282] on div "No Crew Barcelona ([GEOGRAPHIC_DATA])" at bounding box center [851, 273] width 1413 height 33
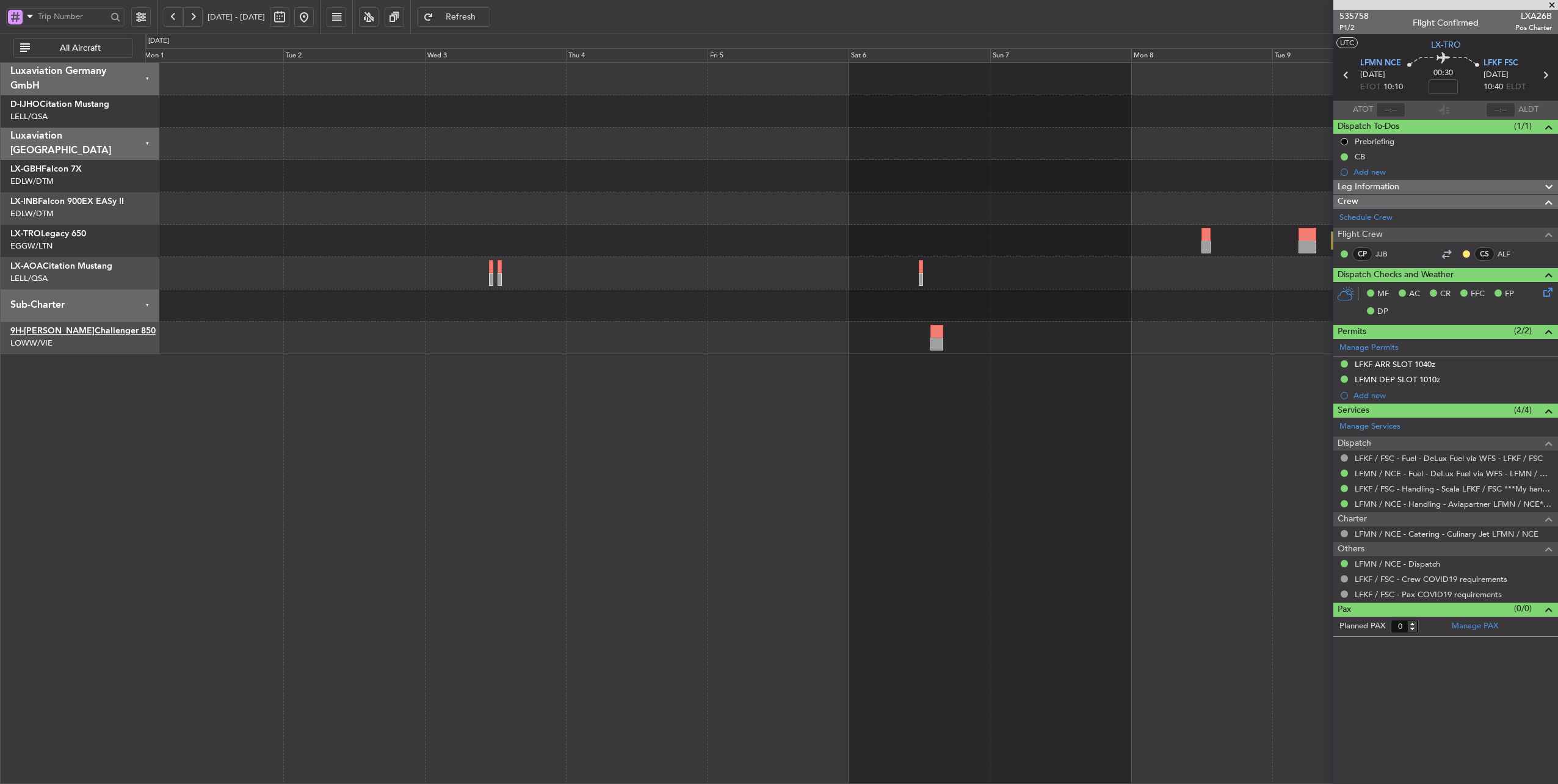
click at [42, 330] on span "9H-[PERSON_NAME]" at bounding box center [52, 331] width 84 height 9
click at [314, 17] on button at bounding box center [304, 17] width 20 height 20
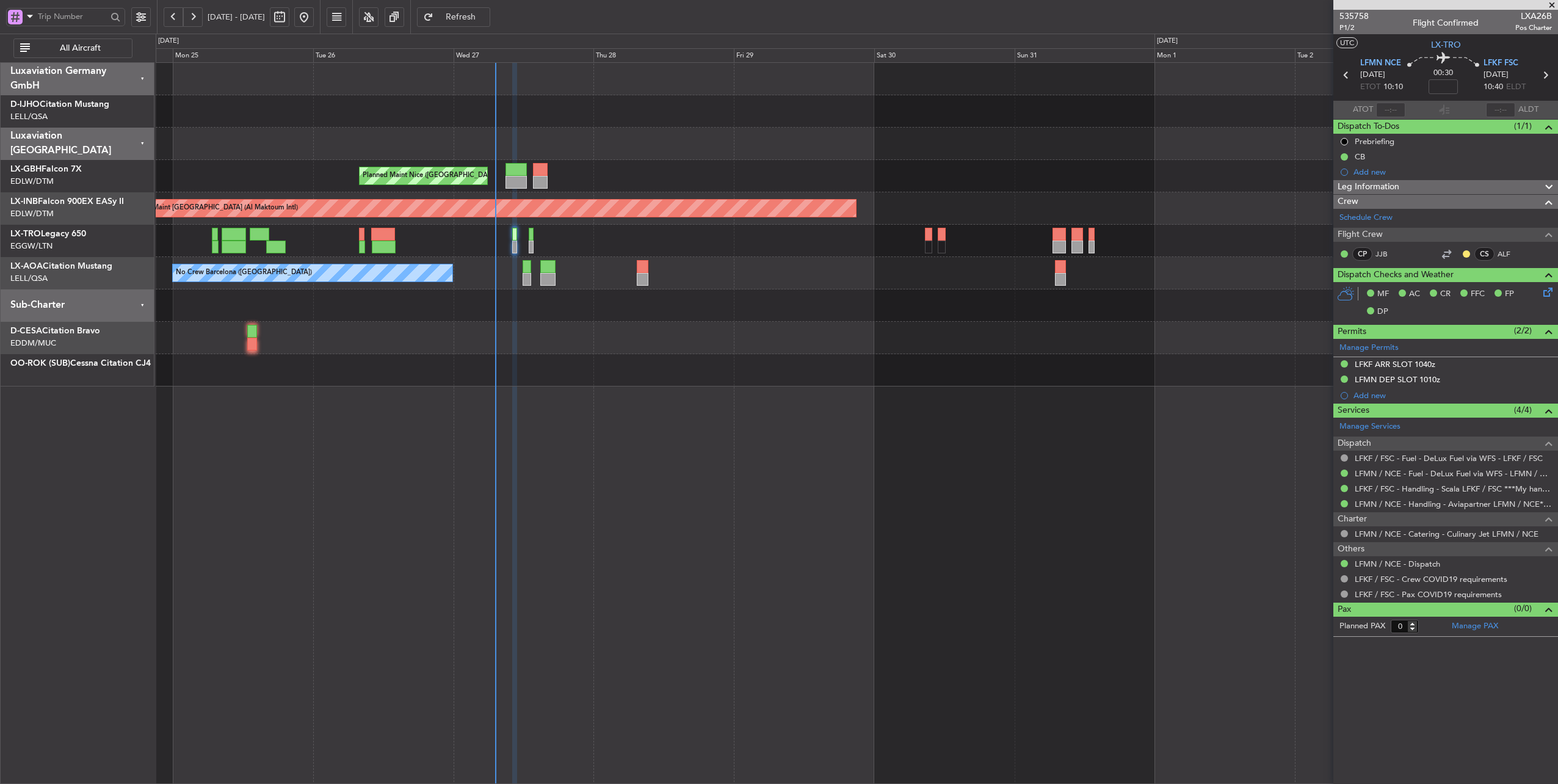
click at [639, 260] on div "Planned Maint Nice ([GEOGRAPHIC_DATA]) Unplanned Maint [GEOGRAPHIC_DATA] (Al Ma…" at bounding box center [856, 224] width 1402 height 323
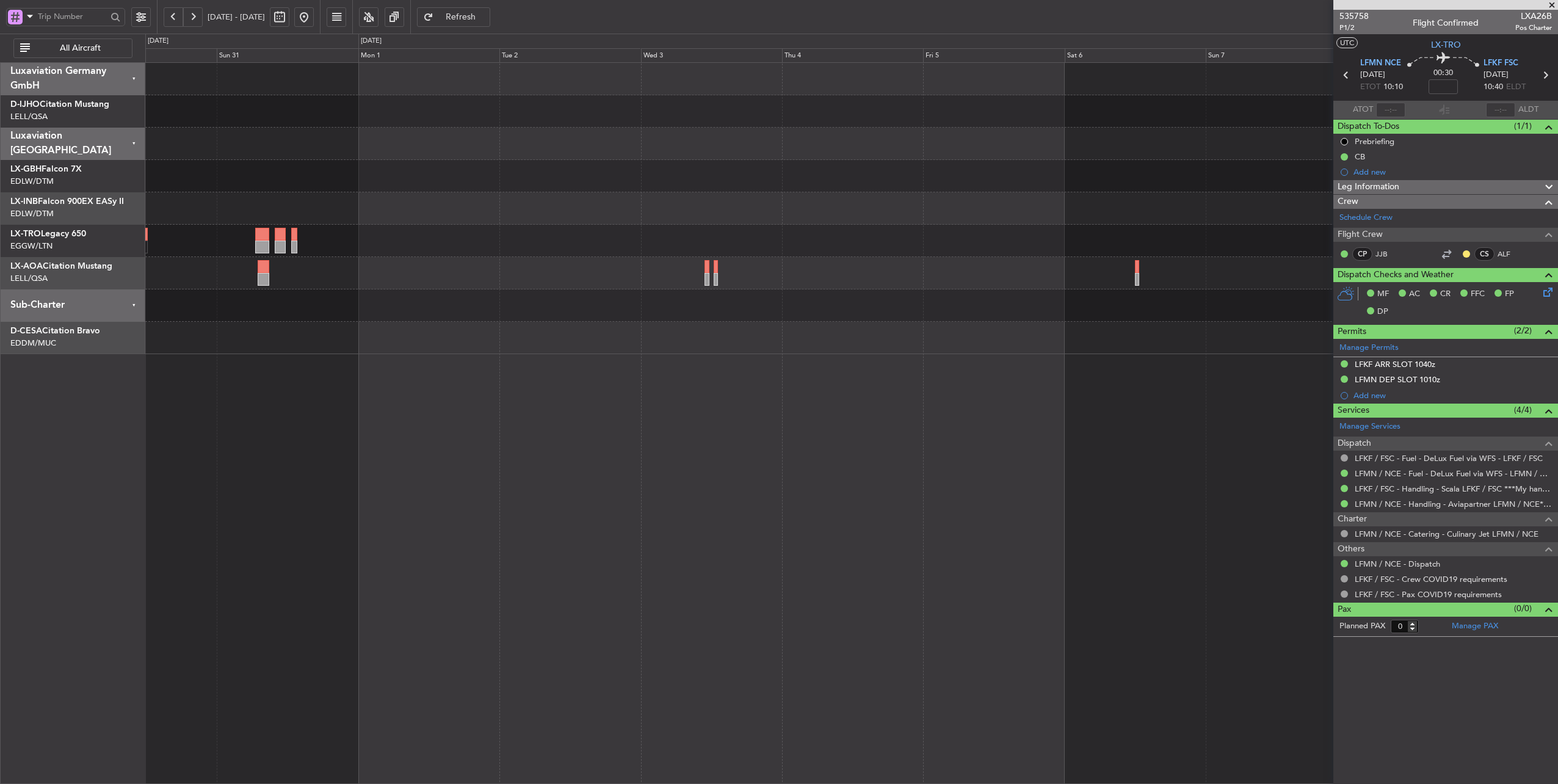
click at [76, 242] on div "Unplanned Maint [GEOGRAPHIC_DATA] (Al Maktoum Intl) Planned [GEOGRAPHIC_DATA] N…" at bounding box center [779, 408] width 1558 height 750
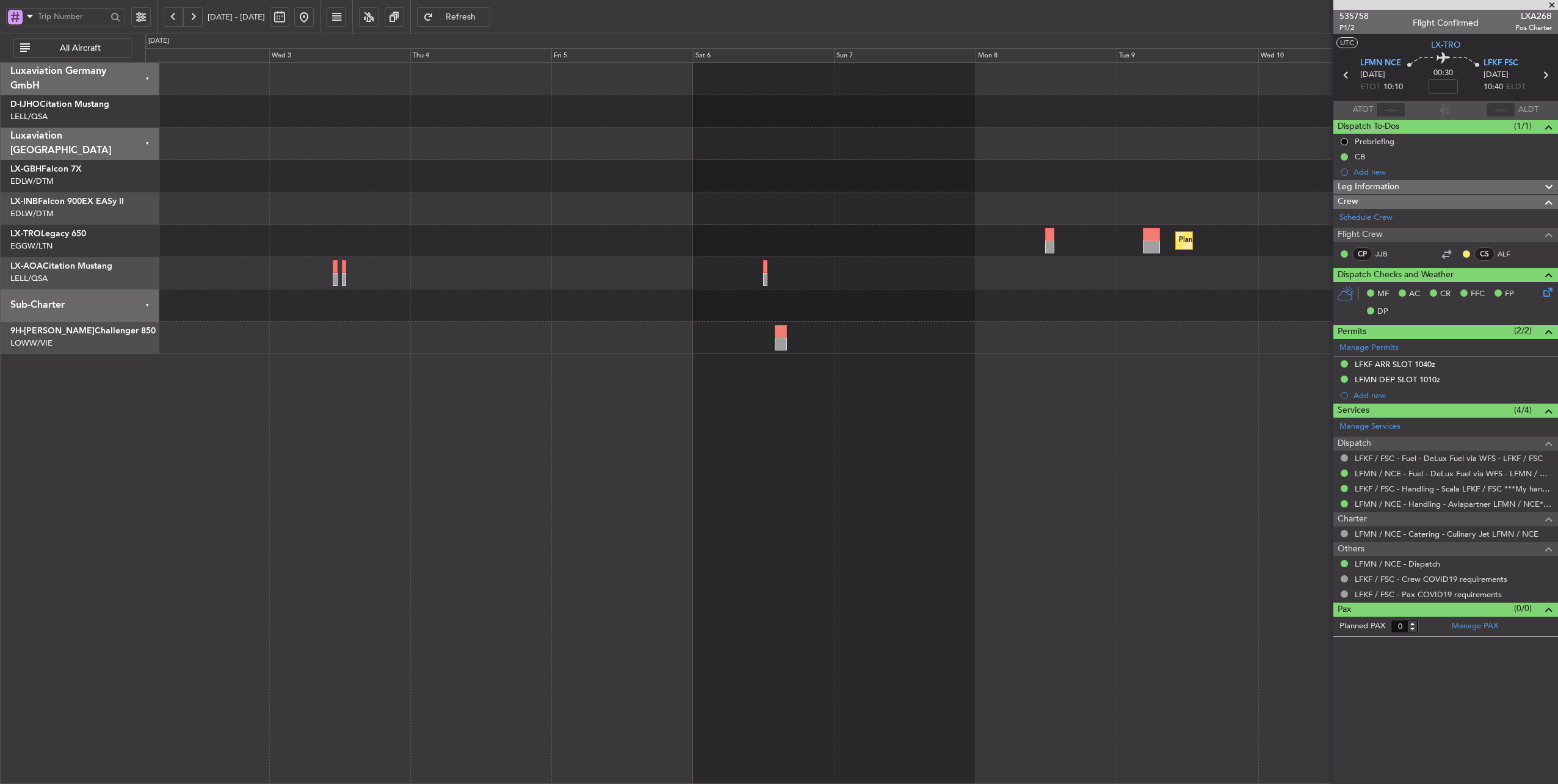
click at [314, 22] on button at bounding box center [304, 17] width 20 height 20
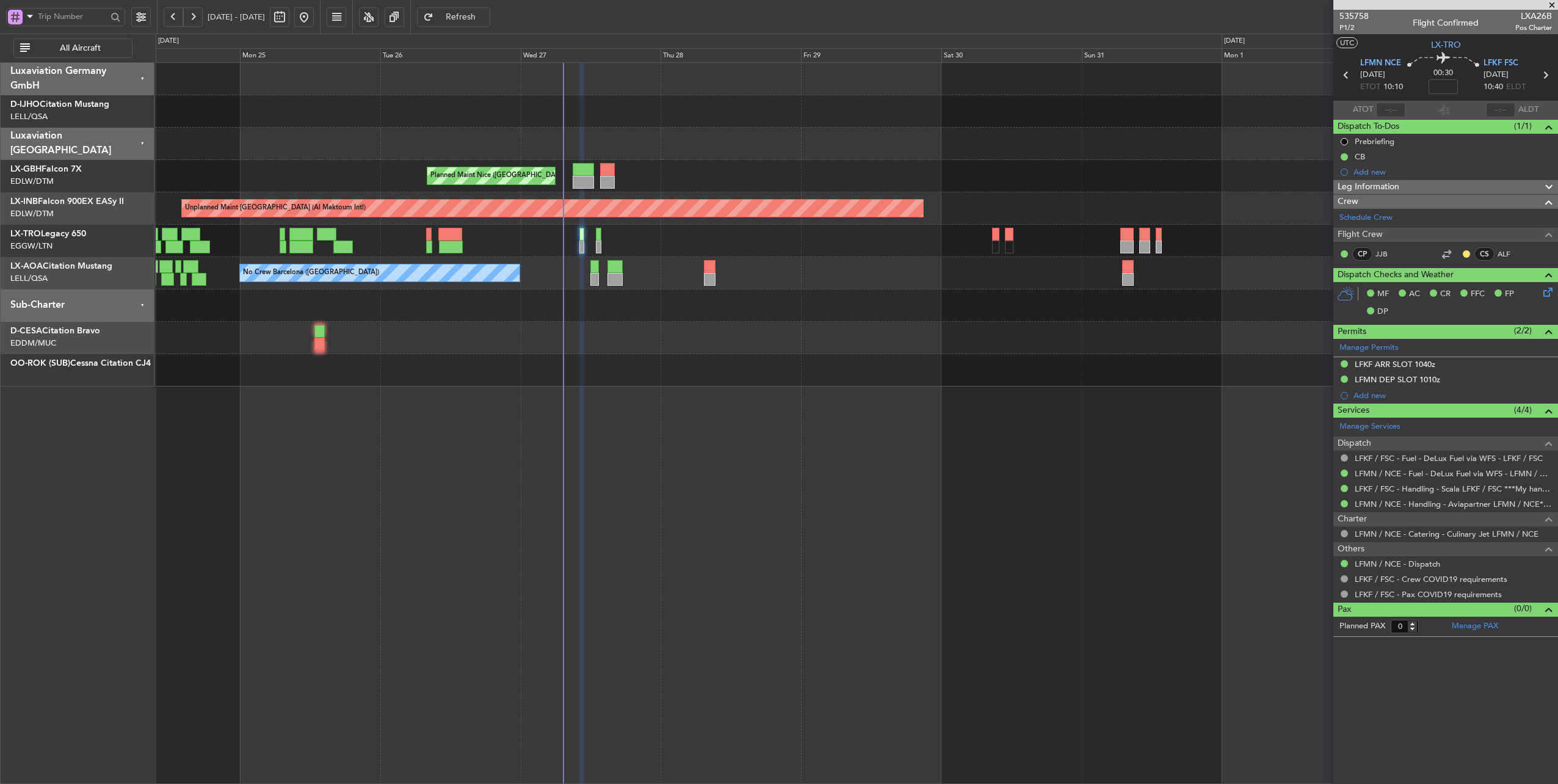
click at [686, 135] on div at bounding box center [856, 143] width 1402 height 33
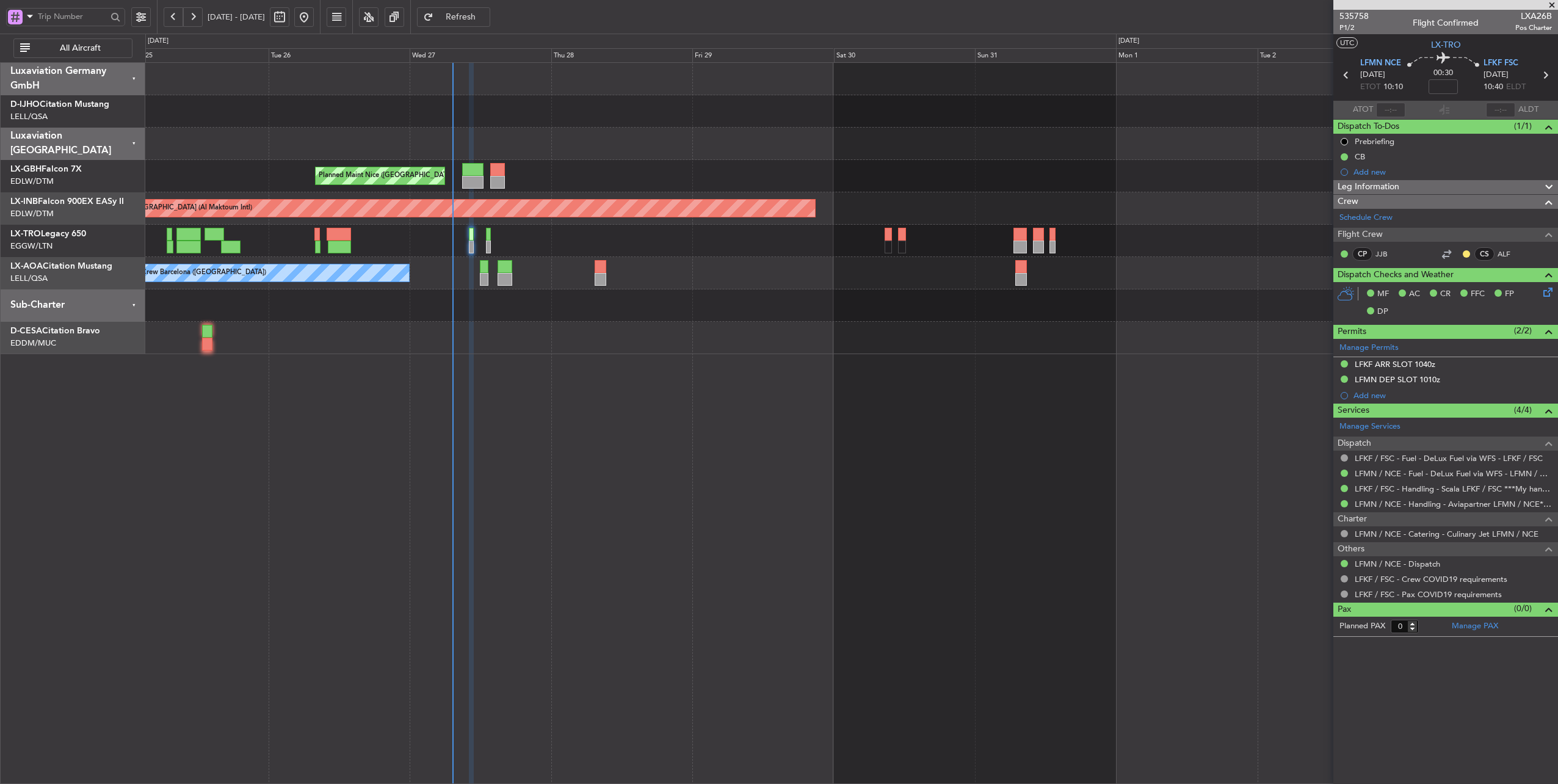
click at [833, 274] on div "No Crew Barcelona ([GEOGRAPHIC_DATA])" at bounding box center [851, 273] width 1413 height 33
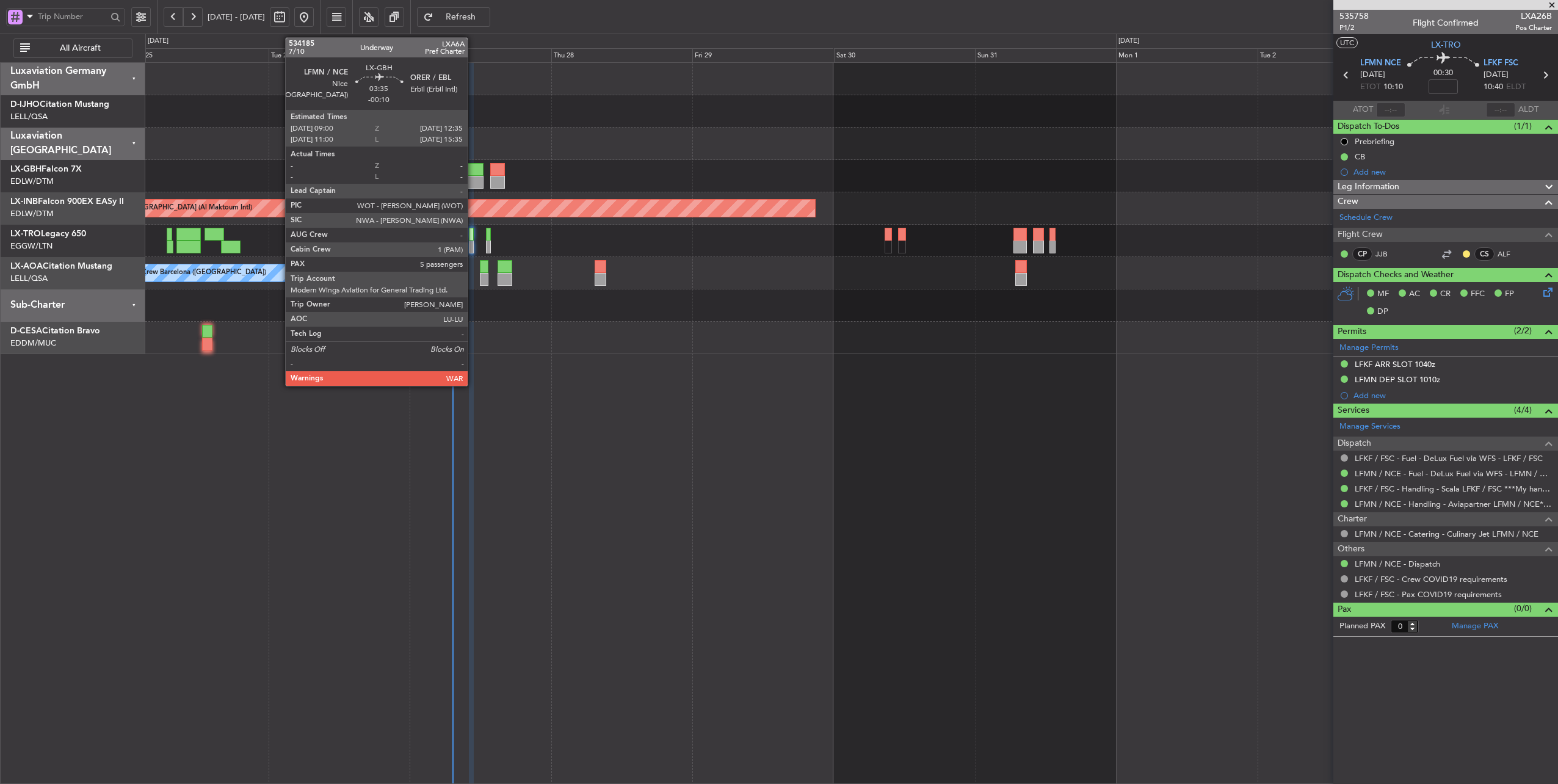
click at [474, 167] on div at bounding box center [473, 169] width 22 height 13
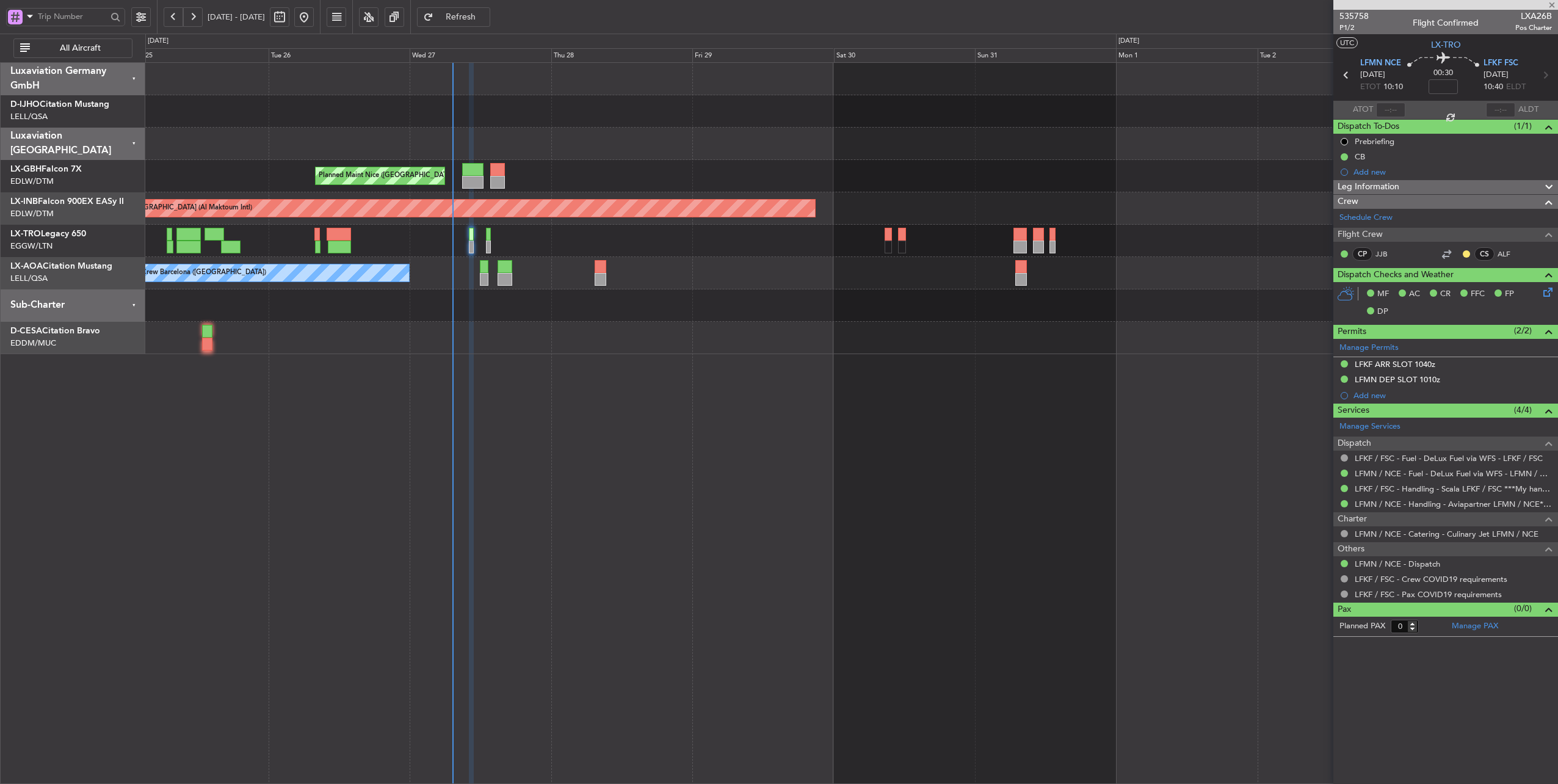
type input "-00:10"
type input "5"
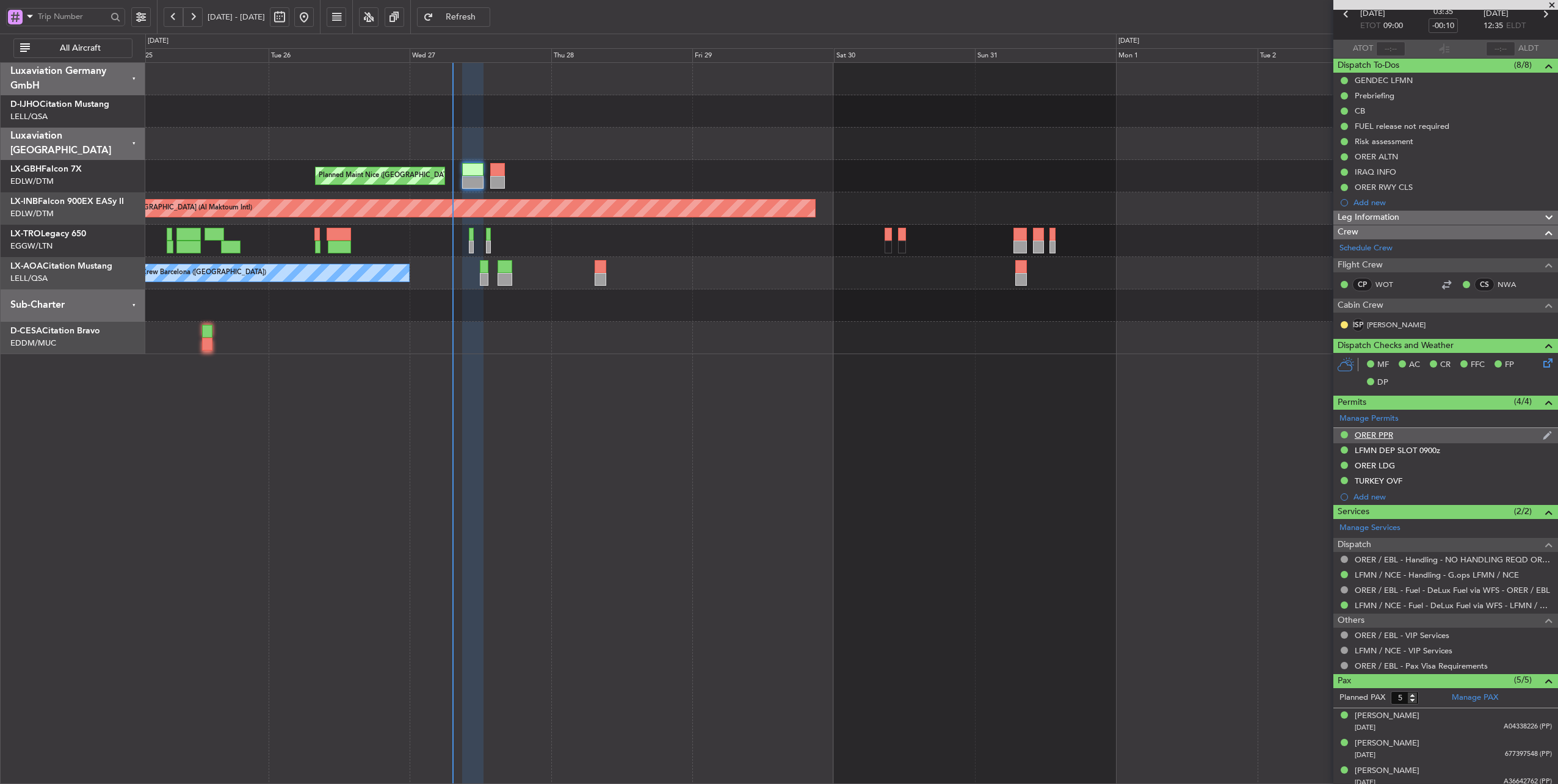
scroll to position [119, 0]
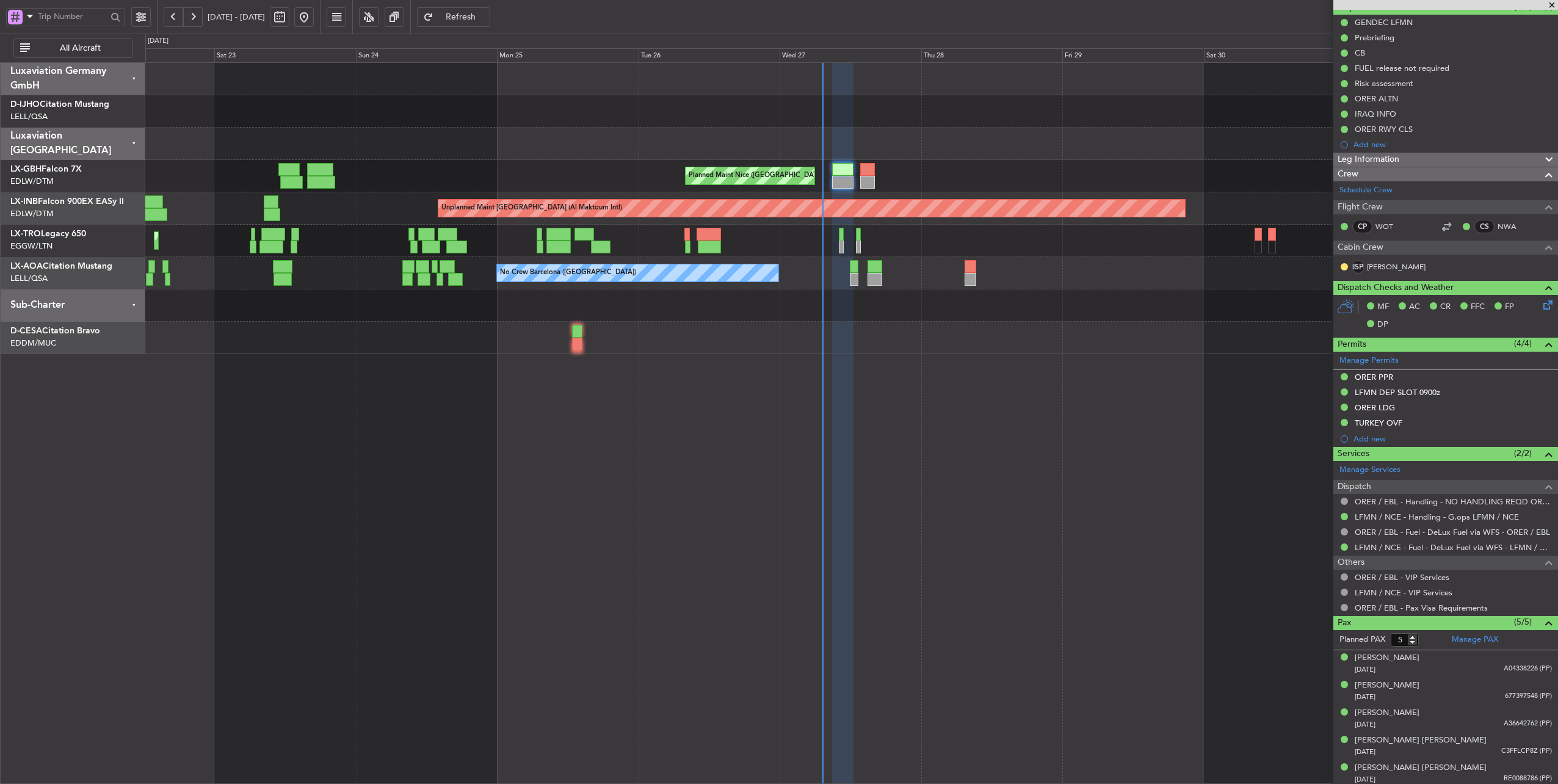
click at [1173, 161] on div "Planned Maint Nice ([GEOGRAPHIC_DATA]) [GEOGRAPHIC_DATA] ([GEOGRAPHIC_DATA])" at bounding box center [851, 176] width 1413 height 33
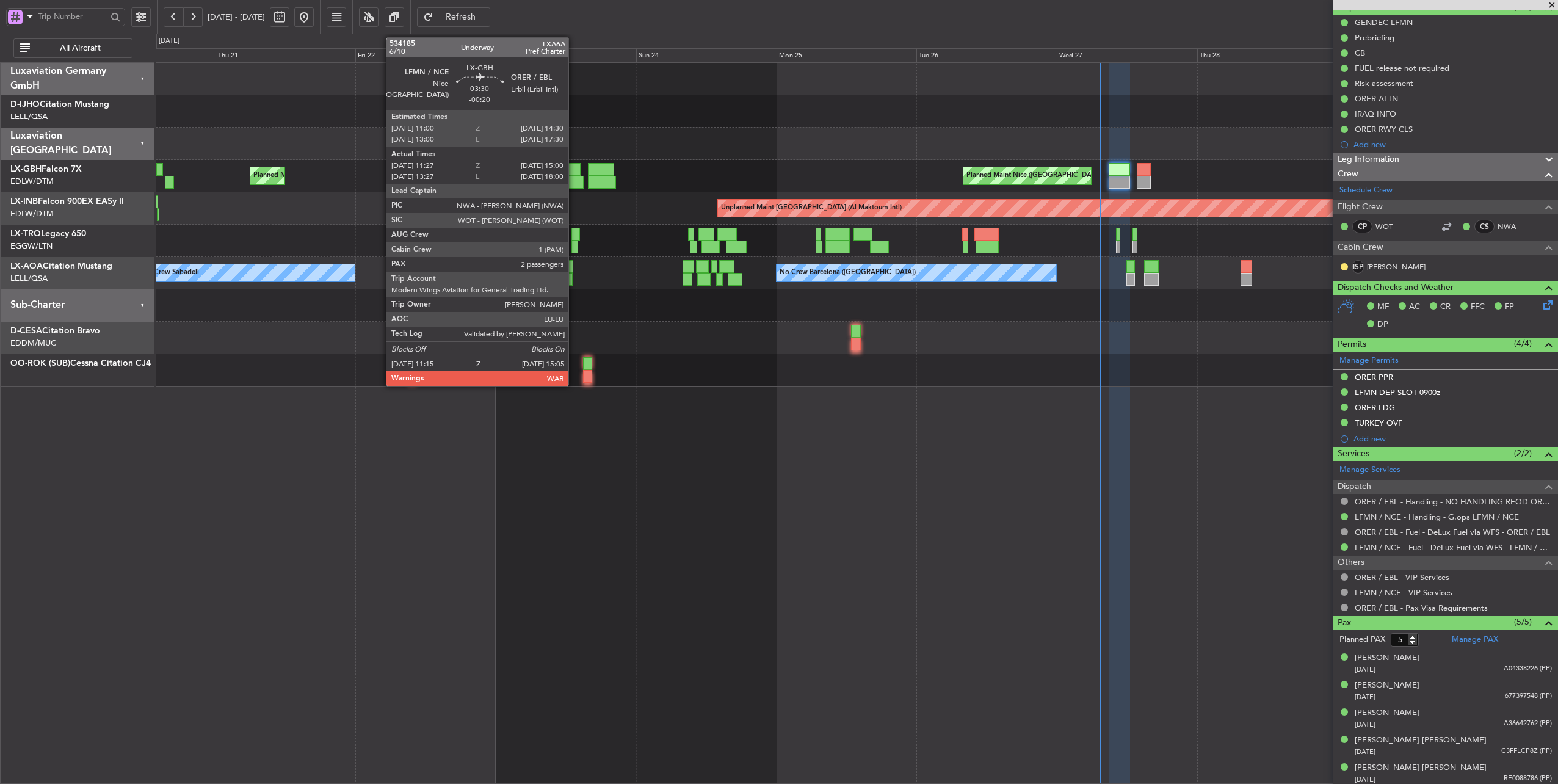
click at [574, 171] on div at bounding box center [570, 169] width 21 height 13
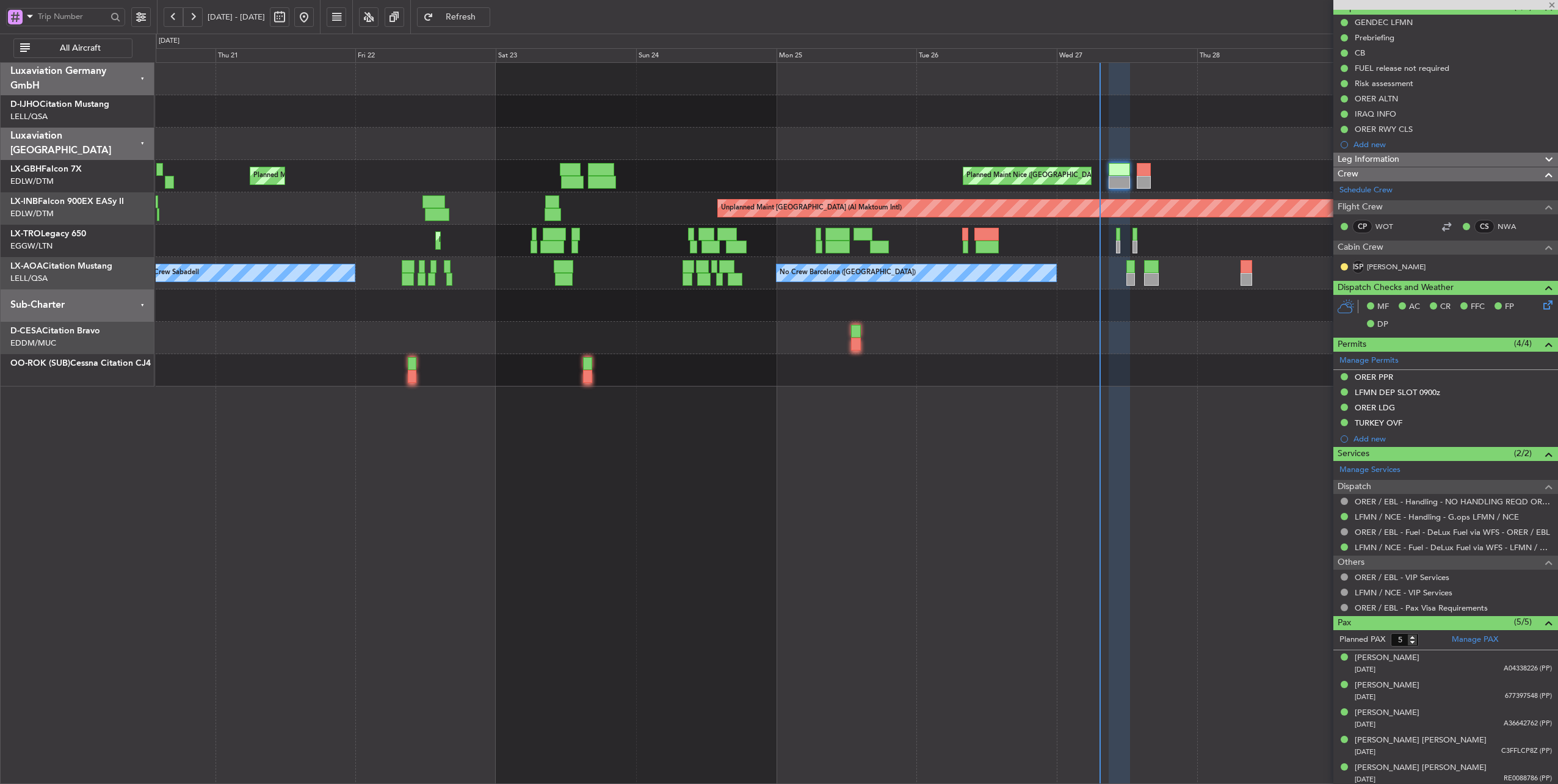
type input "-00:20"
type input "11:27"
type input "15:00"
type input "2"
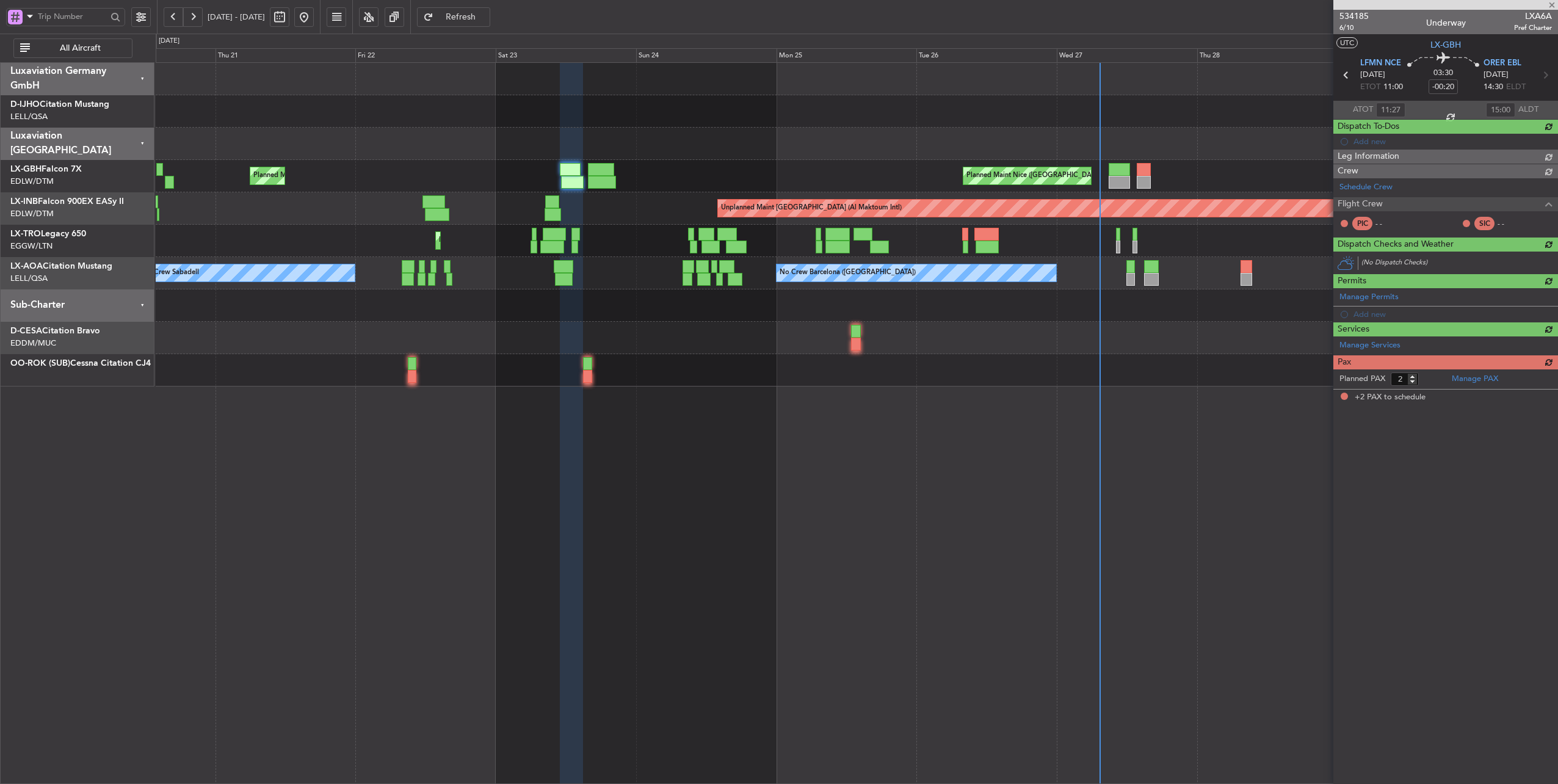
scroll to position [0, 0]
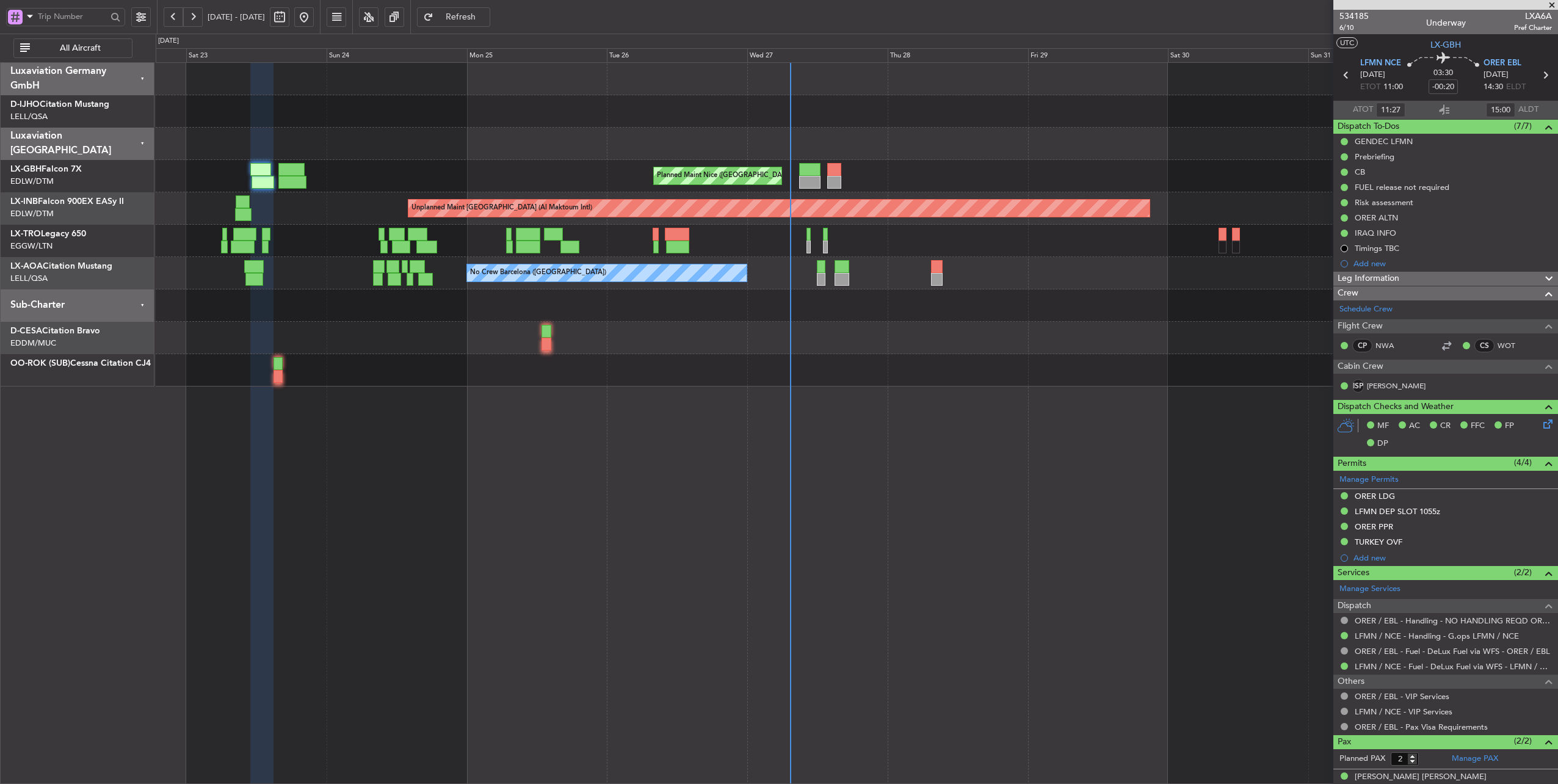
click at [589, 357] on div "Planned Maint Nice ([GEOGRAPHIC_DATA]) [GEOGRAPHIC_DATA] ([GEOGRAPHIC_DATA]) Un…" at bounding box center [856, 224] width 1402 height 323
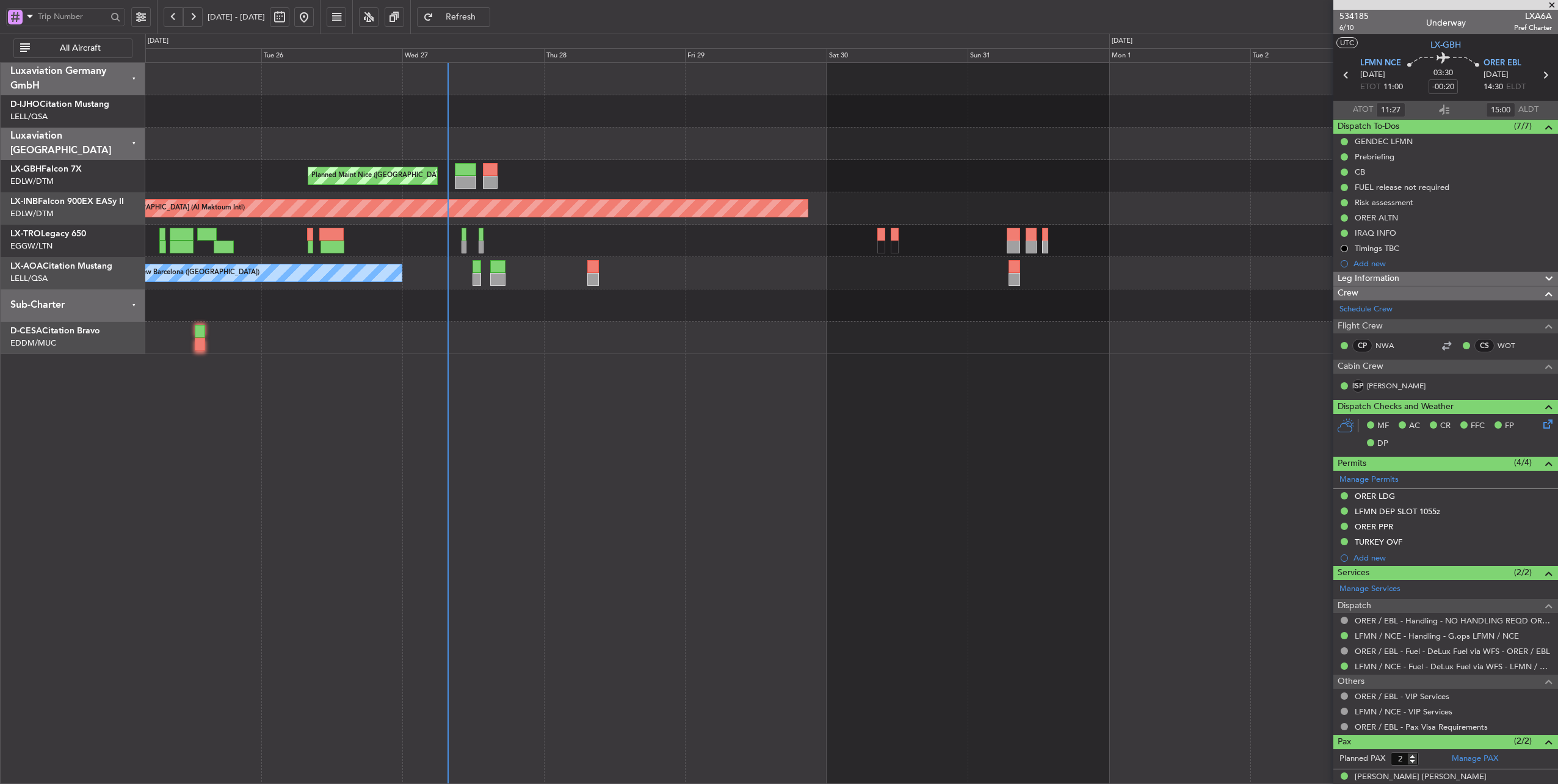
click at [490, 154] on div at bounding box center [851, 143] width 1413 height 33
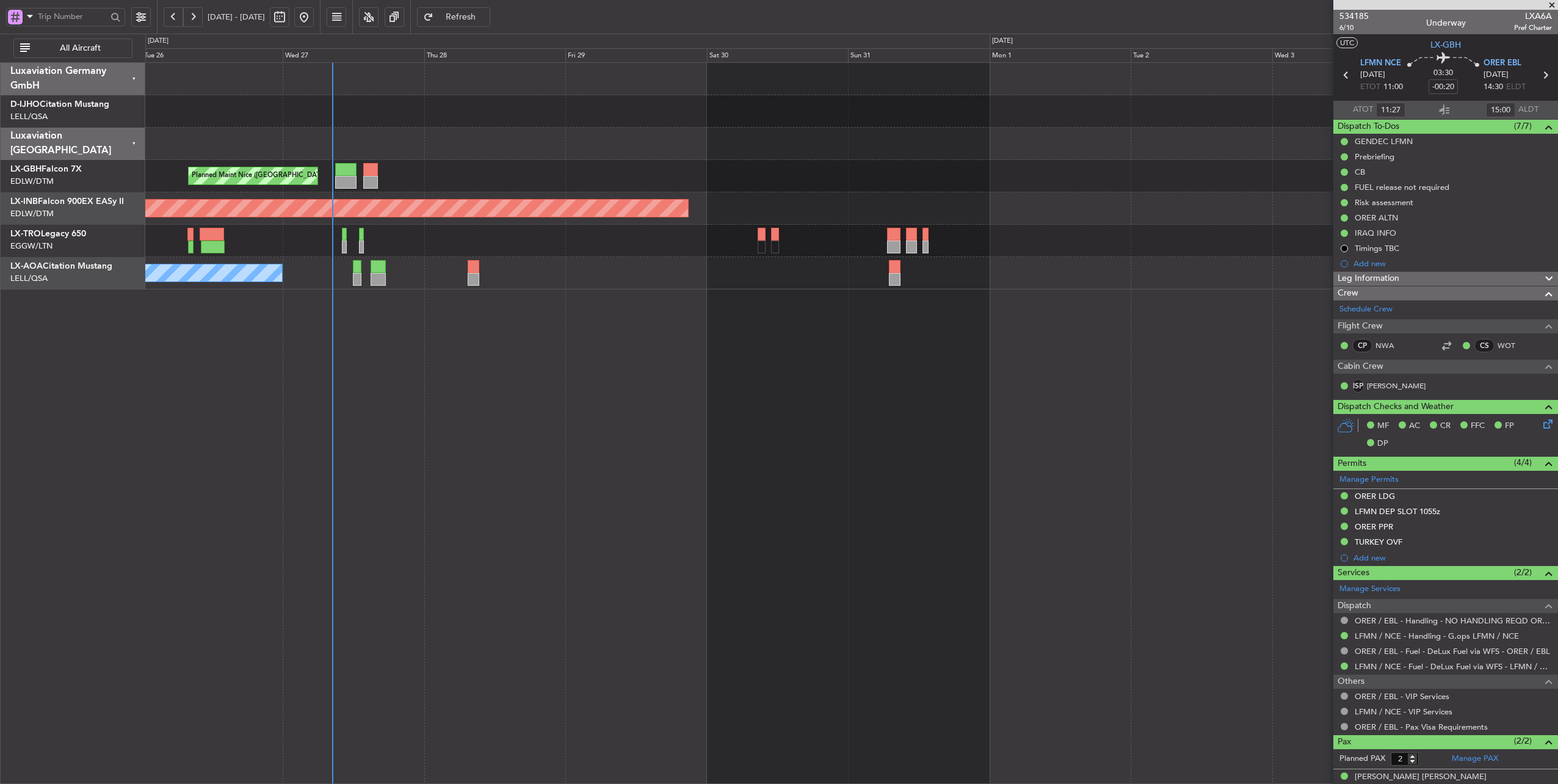
click at [606, 248] on div at bounding box center [851, 241] width 1413 height 33
